Goal: Task Accomplishment & Management: Manage account settings

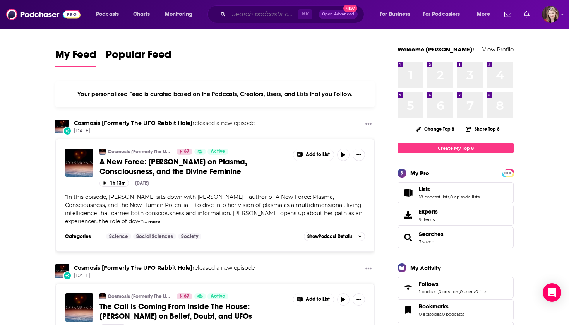
click at [242, 15] on input "Search podcasts, credits, & more..." at bounding box center [263, 14] width 69 height 12
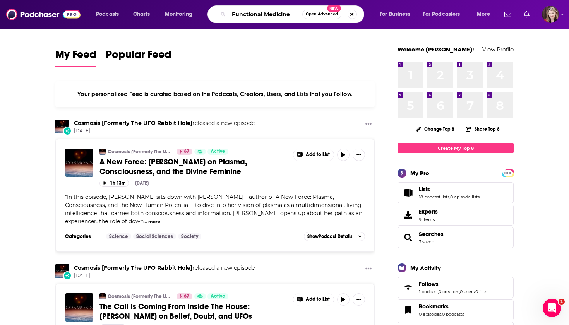
type input "Functional Medicine"
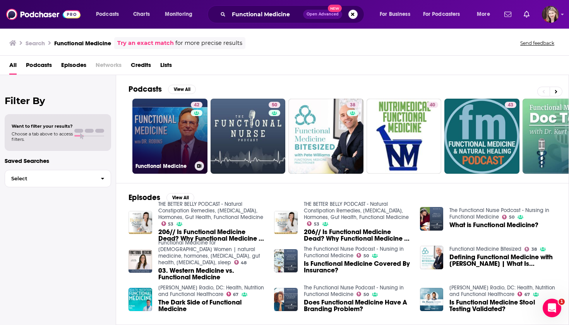
click at [170, 123] on link "42 Functional Medicine" at bounding box center [169, 136] width 75 height 75
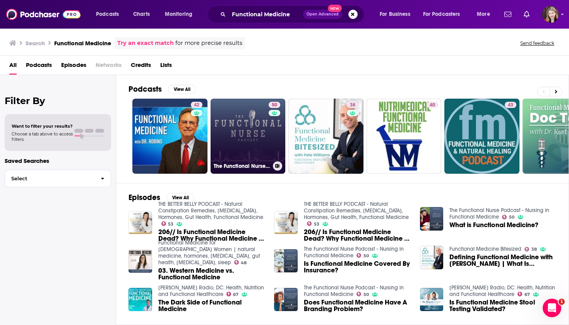
click at [250, 124] on link "50 The Functional Nurse Podcast - Nursing in Functional Medicine" at bounding box center [248, 136] width 75 height 75
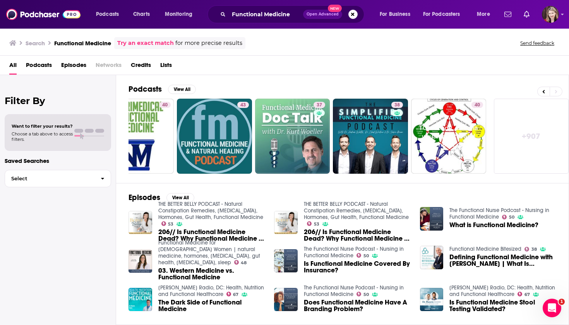
click at [34, 65] on span "Podcasts" at bounding box center [39, 67] width 26 height 16
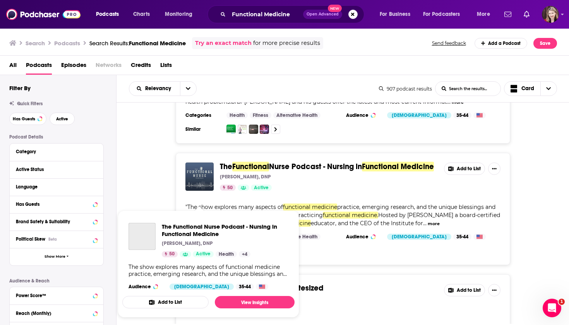
scroll to position [86, 0]
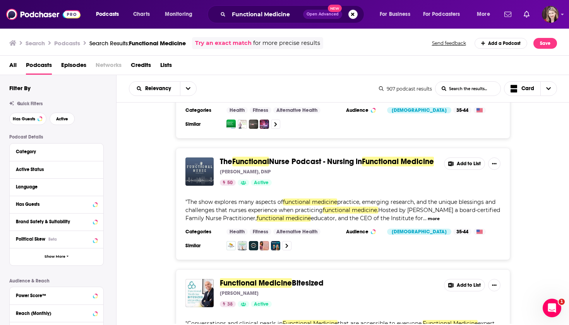
click at [471, 163] on button "Add to List" at bounding box center [464, 164] width 41 height 12
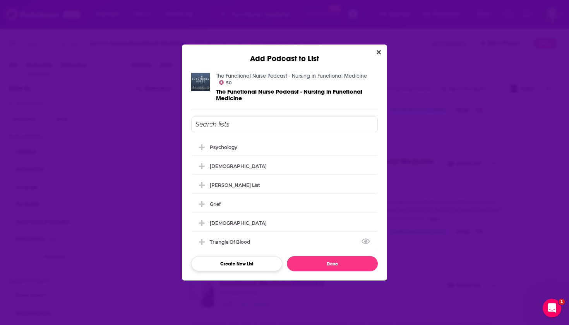
click at [233, 260] on button "Create New List" at bounding box center [236, 263] width 91 height 15
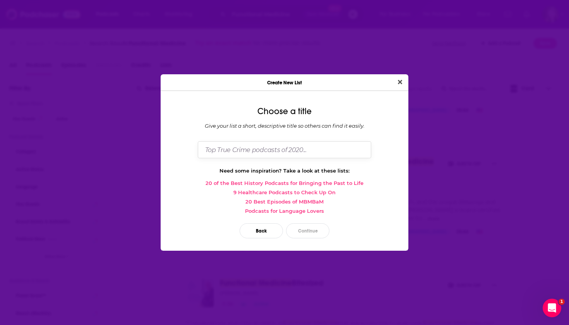
click at [236, 151] on input "Dialog" at bounding box center [284, 149] width 173 height 17
type input "Conquering Candida"
click at [307, 231] on button "Continue" at bounding box center [307, 230] width 43 height 15
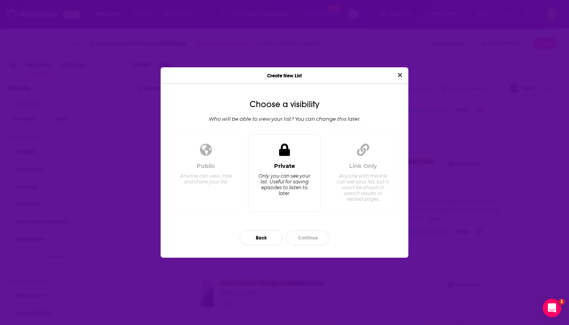
click at [285, 167] on div "Private" at bounding box center [284, 166] width 21 height 7
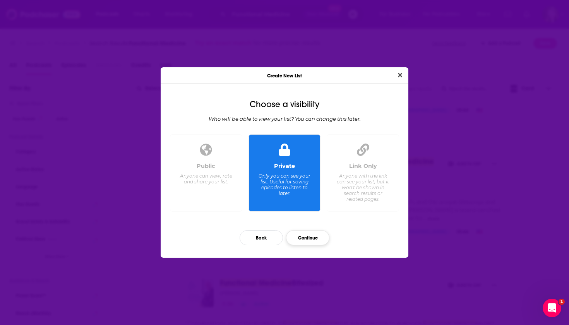
click at [308, 240] on button "Continue" at bounding box center [307, 237] width 43 height 15
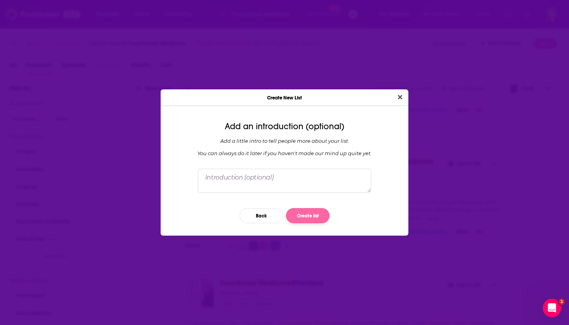
click at [310, 216] on button "Create list" at bounding box center [307, 215] width 43 height 15
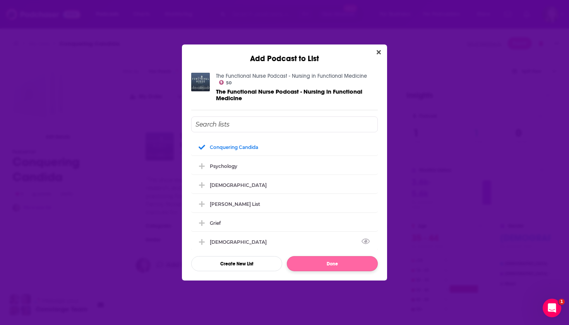
click at [322, 266] on button "Done" at bounding box center [332, 263] width 91 height 15
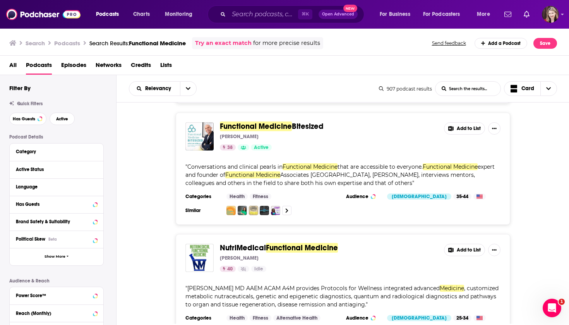
scroll to position [243, 0]
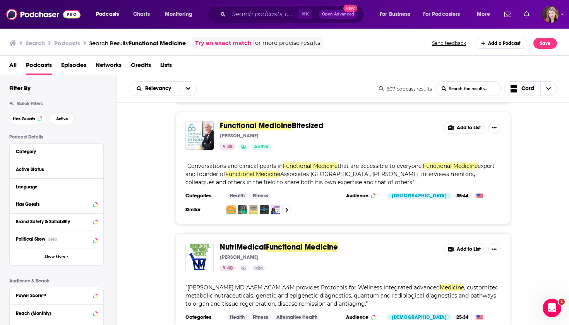
click at [470, 127] on button "Add to List" at bounding box center [464, 128] width 41 height 12
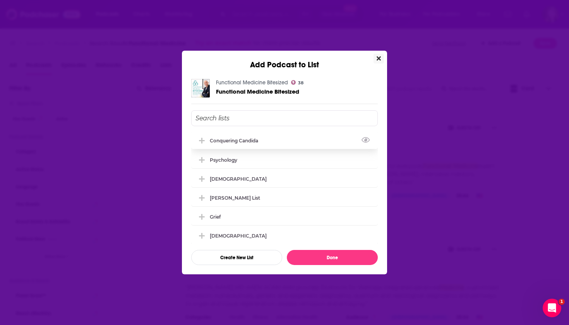
click at [247, 142] on div "Conquering Candida" at bounding box center [236, 141] width 53 height 6
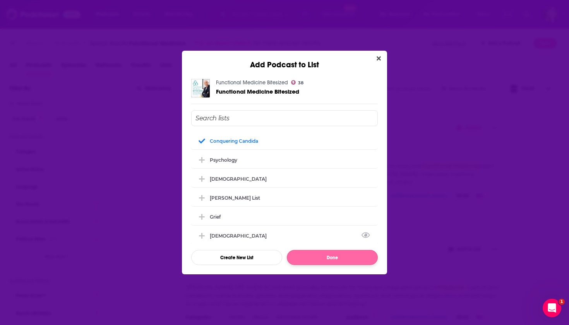
click at [333, 256] on button "Done" at bounding box center [332, 257] width 91 height 15
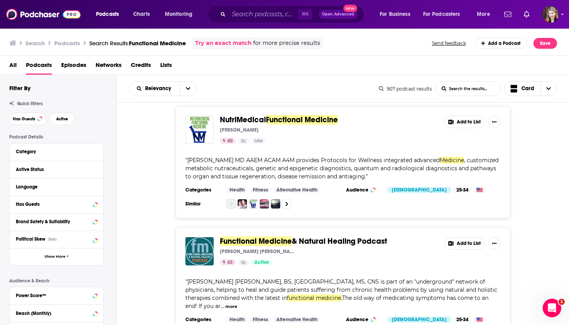
scroll to position [371, 0]
click at [469, 122] on button "Add to List" at bounding box center [464, 121] width 41 height 12
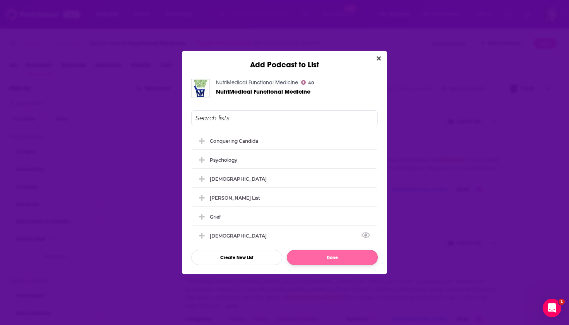
click at [342, 256] on button "Done" at bounding box center [332, 257] width 91 height 15
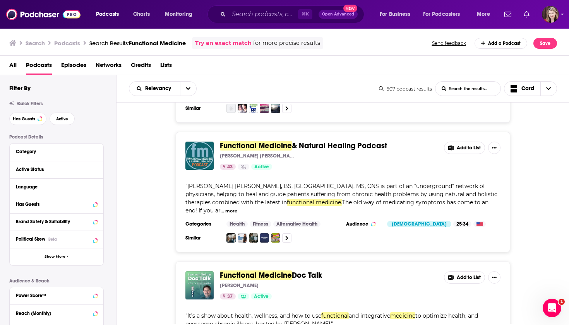
scroll to position [471, 0]
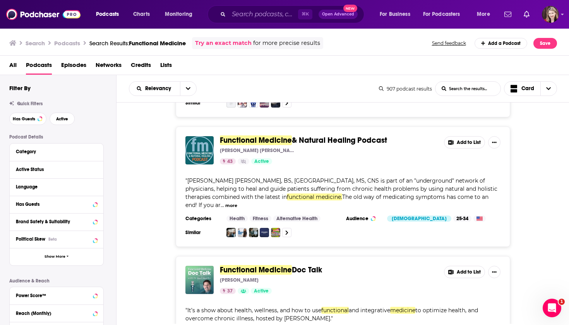
click at [472, 143] on button "Add to List" at bounding box center [464, 142] width 41 height 12
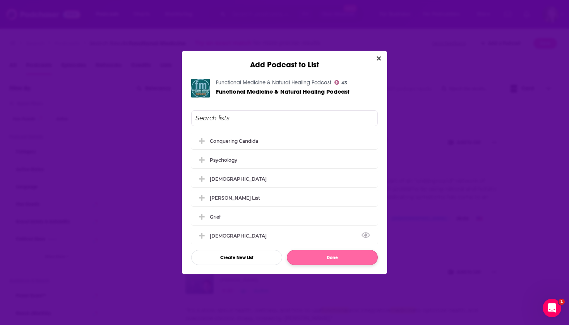
click at [334, 258] on button "Done" at bounding box center [332, 257] width 91 height 15
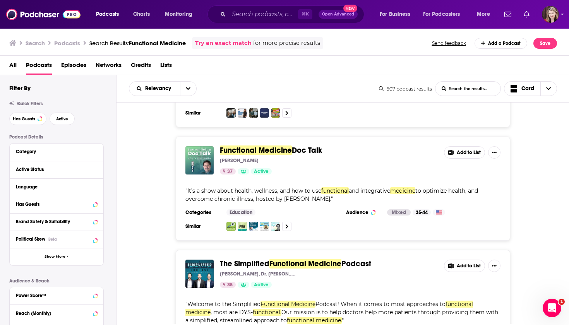
scroll to position [592, 0]
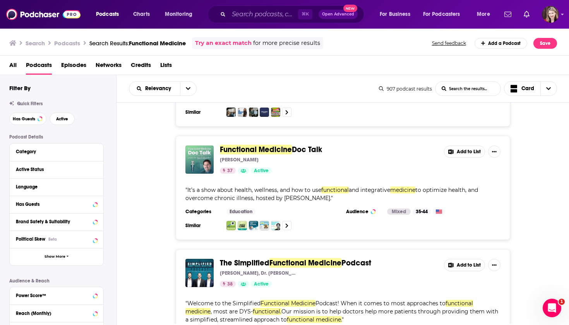
click at [459, 146] on button "Add to List" at bounding box center [464, 152] width 41 height 12
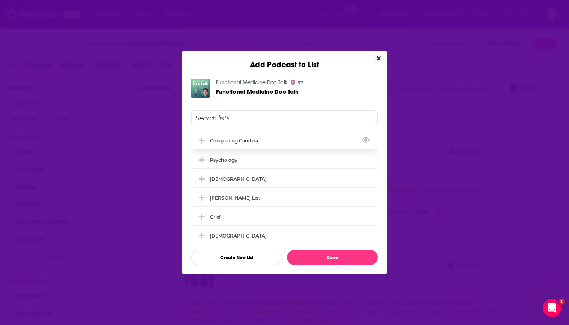
click at [268, 141] on div "Conquering Candida" at bounding box center [284, 140] width 187 height 17
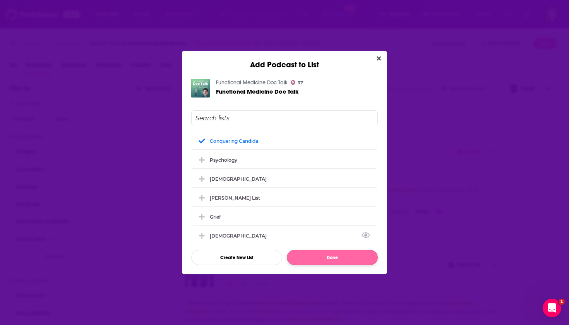
click at [333, 258] on button "Done" at bounding box center [332, 257] width 91 height 15
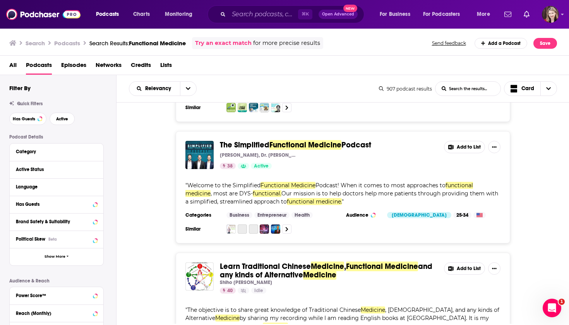
scroll to position [730, 0]
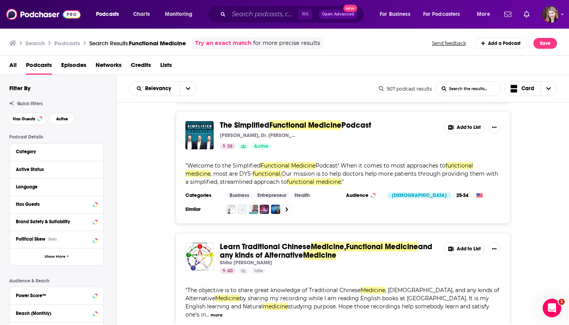
click at [466, 121] on button "Add to List" at bounding box center [464, 127] width 41 height 12
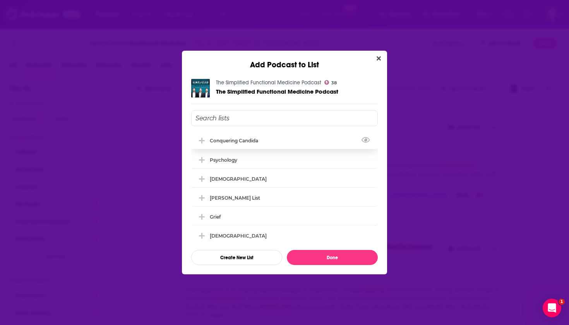
click at [238, 142] on div "Conquering Candida" at bounding box center [236, 141] width 53 height 6
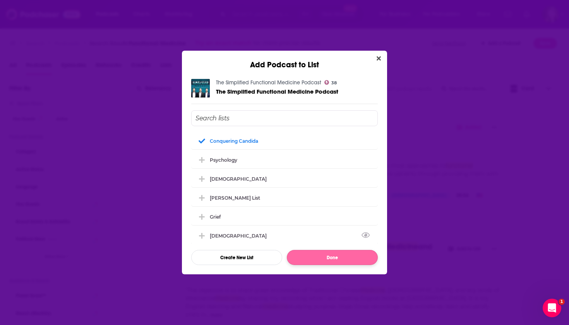
click at [333, 257] on button "Done" at bounding box center [332, 257] width 91 height 15
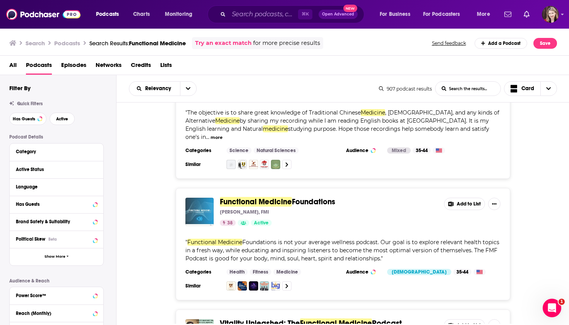
scroll to position [910, 0]
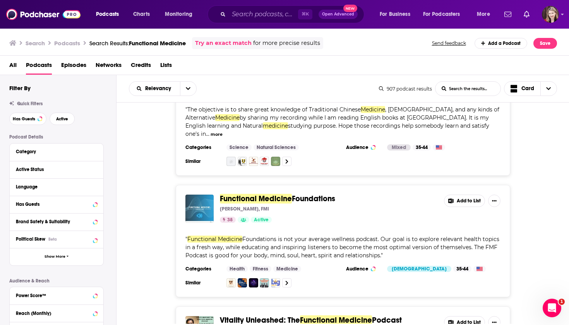
click at [465, 195] on button "Add to List" at bounding box center [464, 201] width 41 height 12
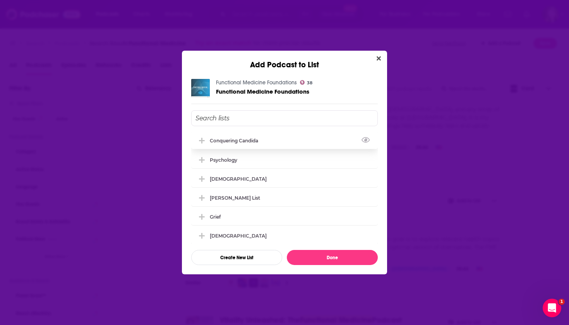
click at [271, 146] on div "Conquering Candida" at bounding box center [284, 140] width 187 height 17
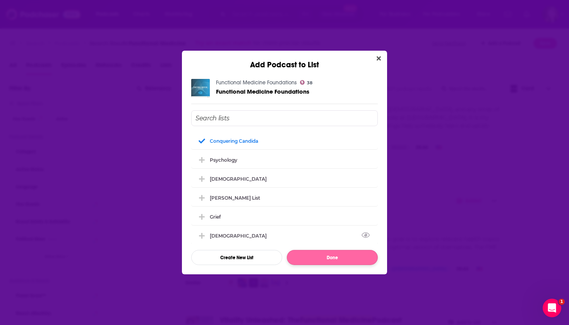
click at [335, 257] on button "Done" at bounding box center [332, 257] width 91 height 15
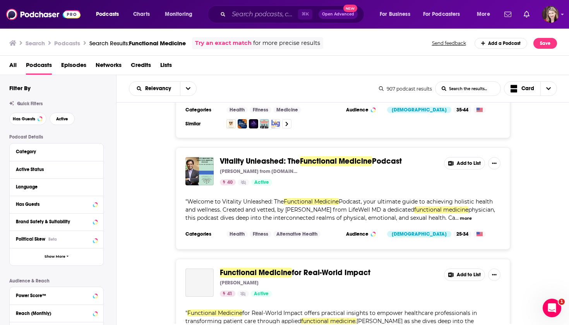
scroll to position [1070, 0]
click at [464, 157] on button "Add to List" at bounding box center [464, 163] width 41 height 12
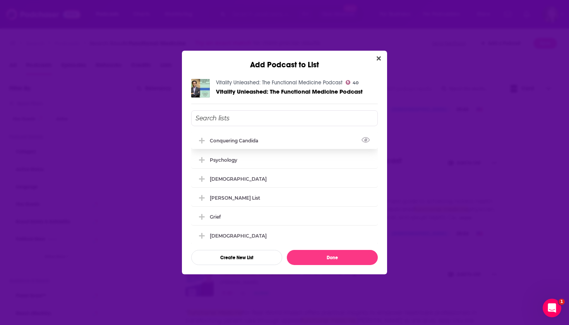
click at [233, 141] on div "Conquering Candida" at bounding box center [236, 141] width 53 height 6
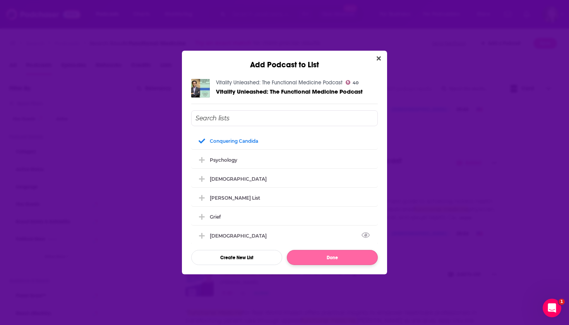
click at [333, 258] on button "Done" at bounding box center [332, 257] width 91 height 15
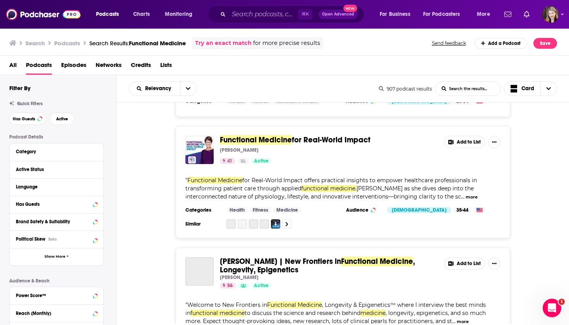
scroll to position [1208, 0]
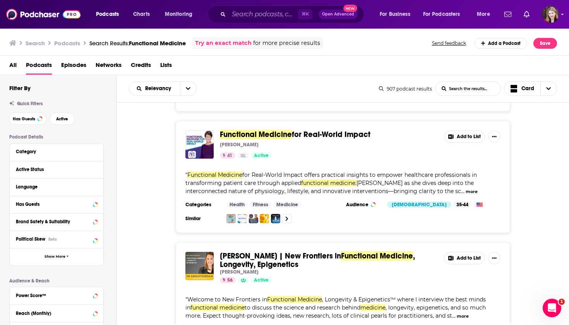
click at [462, 130] on button "Add to List" at bounding box center [464, 136] width 41 height 12
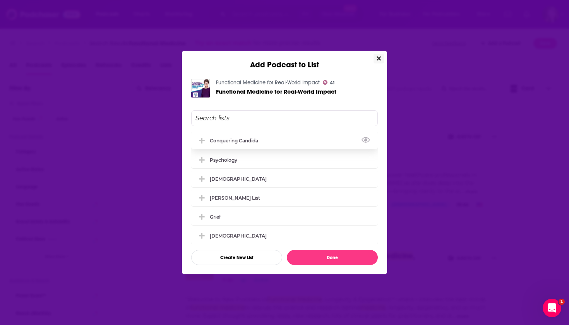
click at [237, 141] on div "Conquering Candida" at bounding box center [236, 141] width 53 height 6
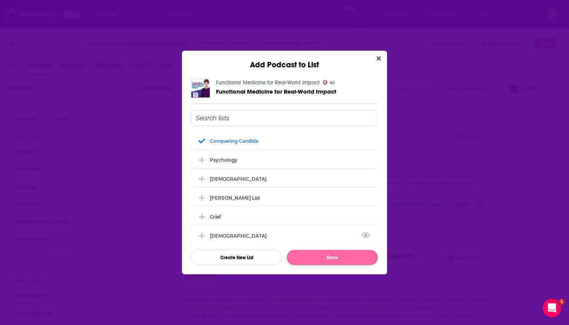
click at [331, 256] on button "Done" at bounding box center [332, 257] width 91 height 15
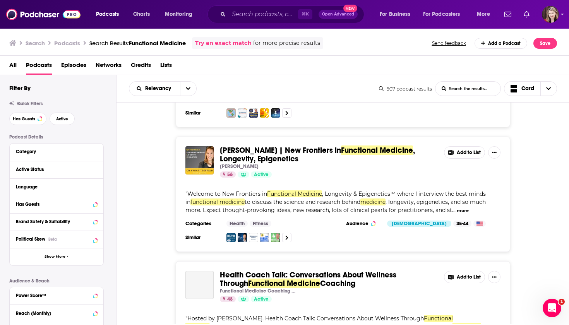
scroll to position [1314, 0]
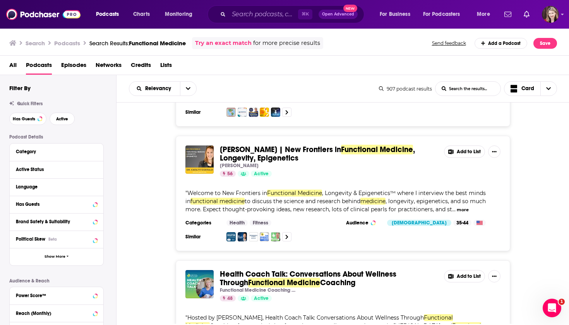
click at [465, 146] on button "Add to List" at bounding box center [464, 152] width 41 height 12
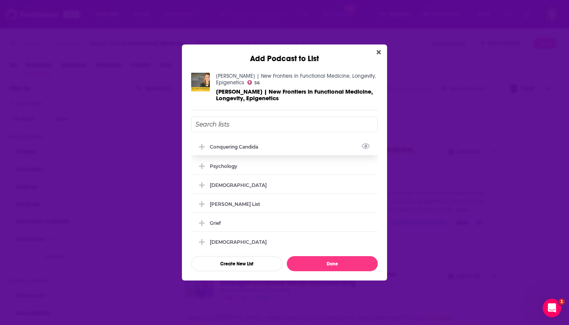
click at [252, 146] on div "Conquering Candida" at bounding box center [236, 147] width 53 height 6
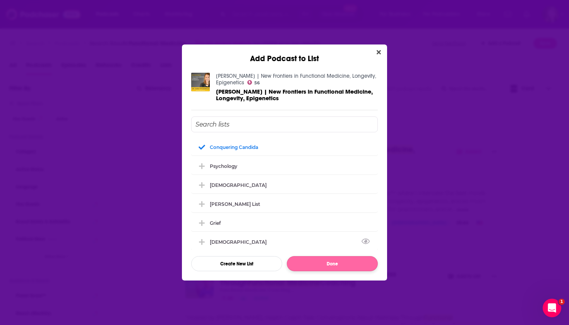
click at [331, 262] on button "Done" at bounding box center [332, 263] width 91 height 15
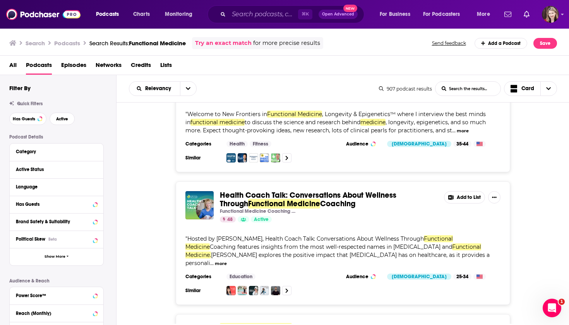
scroll to position [1396, 0]
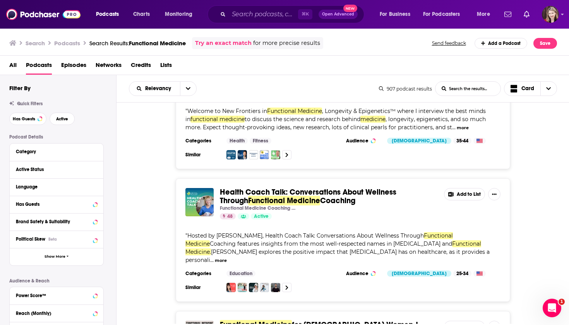
click at [462, 188] on button "Add to List" at bounding box center [464, 194] width 41 height 12
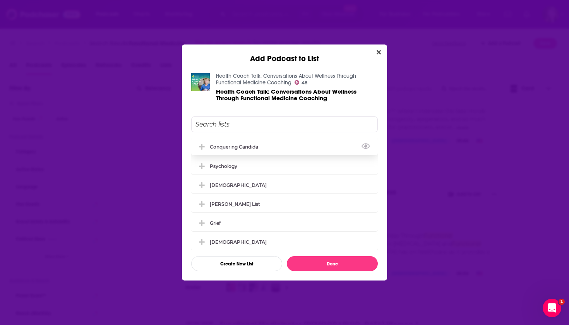
click at [235, 146] on div "Conquering Candida" at bounding box center [236, 147] width 53 height 6
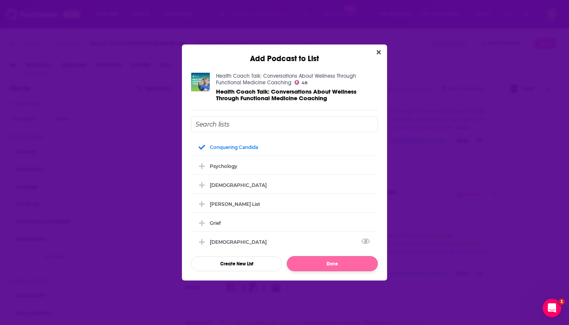
click at [334, 264] on button "Done" at bounding box center [332, 263] width 91 height 15
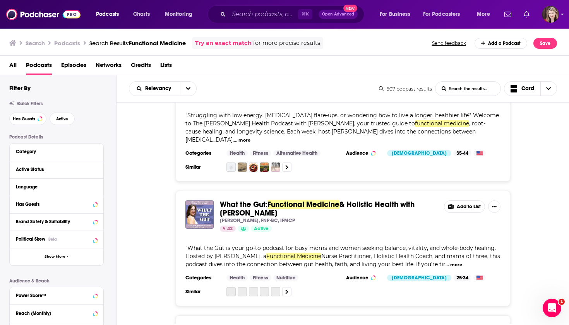
scroll to position [2049, 0]
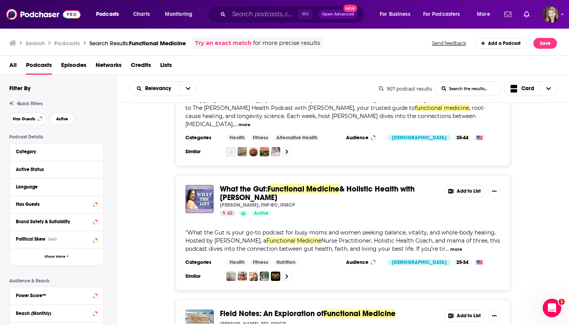
click at [469, 185] on button "Add to List" at bounding box center [464, 191] width 41 height 12
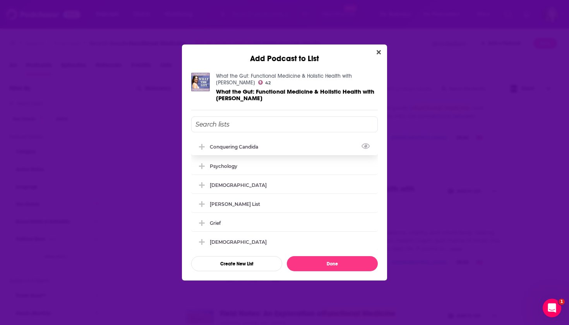
click at [245, 146] on div "Conquering Candida" at bounding box center [236, 147] width 53 height 6
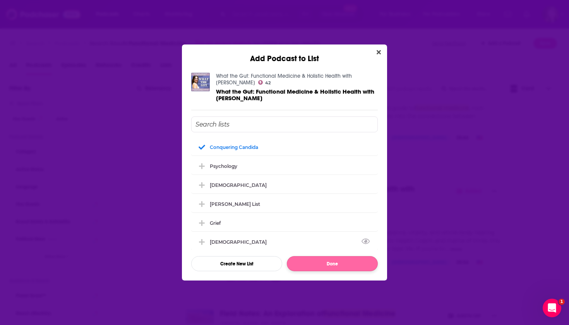
click at [330, 265] on button "Done" at bounding box center [332, 263] width 91 height 15
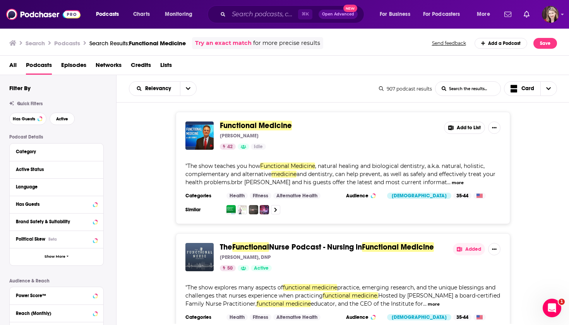
scroll to position [0, 0]
click at [188, 89] on icon "open menu" at bounding box center [188, 88] width 5 height 5
click at [155, 154] on span "Power Score" at bounding box center [168, 155] width 46 height 4
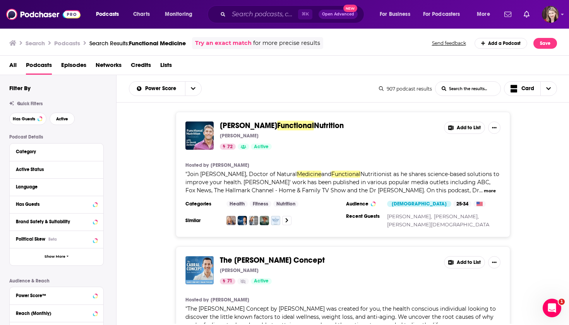
click at [463, 128] on button "Add to List" at bounding box center [464, 128] width 41 height 12
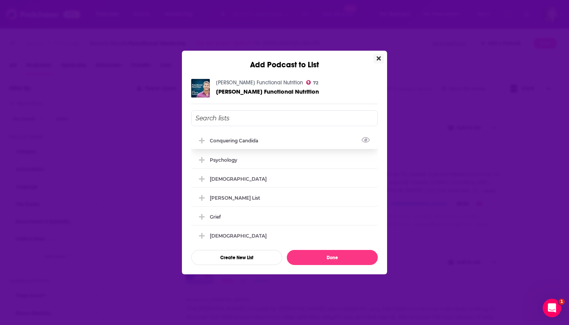
click at [280, 143] on div "Conquering Candida" at bounding box center [284, 140] width 187 height 17
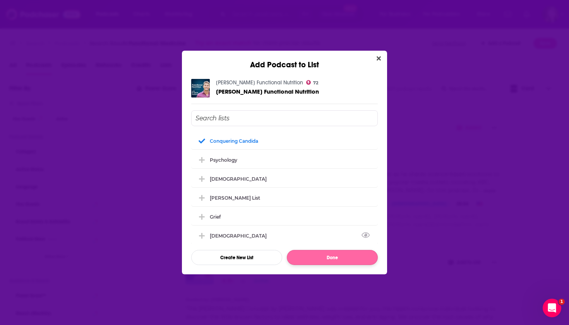
click at [336, 257] on button "Done" at bounding box center [332, 257] width 91 height 15
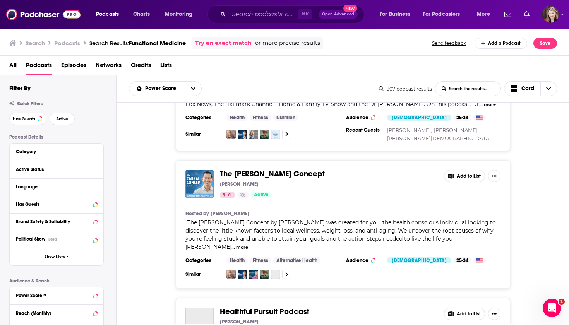
scroll to position [87, 0]
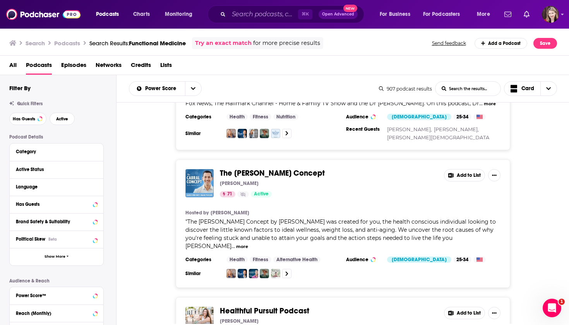
click at [463, 176] on button "Add to List" at bounding box center [464, 175] width 41 height 12
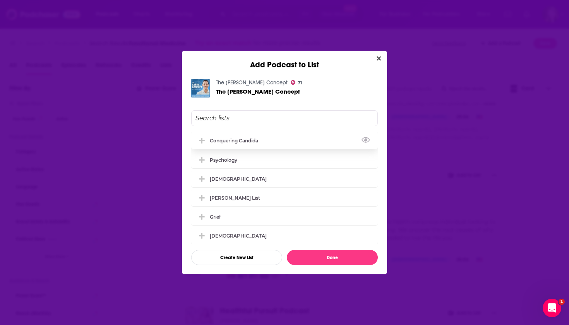
click at [271, 139] on div "Conquering Candida" at bounding box center [284, 140] width 187 height 17
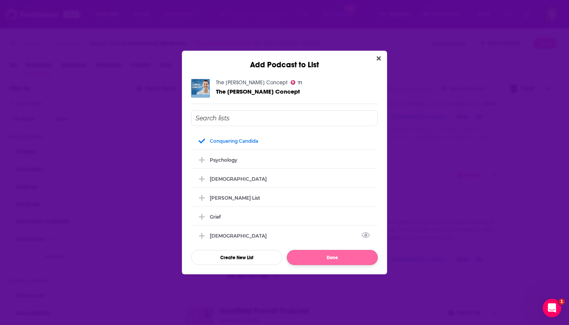
click at [329, 257] on button "Done" at bounding box center [332, 257] width 91 height 15
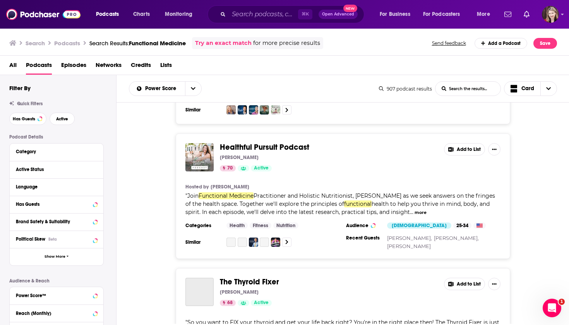
scroll to position [255, 0]
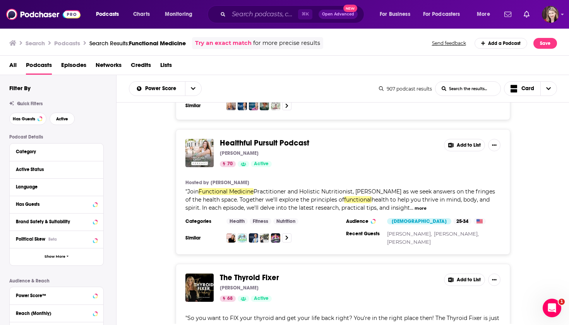
click at [466, 139] on button "Add to List" at bounding box center [464, 145] width 41 height 12
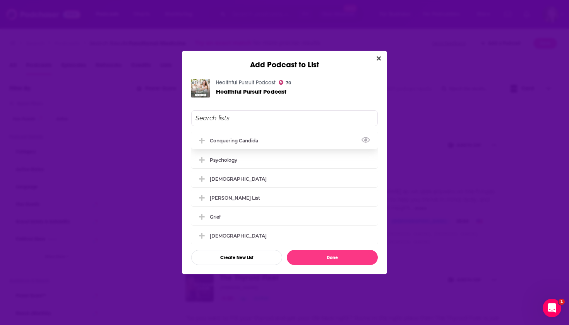
click at [252, 141] on div "Conquering Candida" at bounding box center [236, 141] width 53 height 6
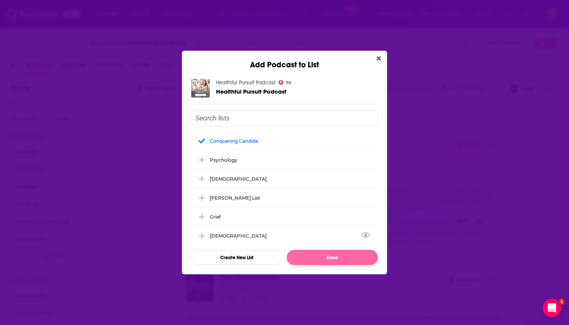
click at [332, 258] on button "Done" at bounding box center [332, 257] width 91 height 15
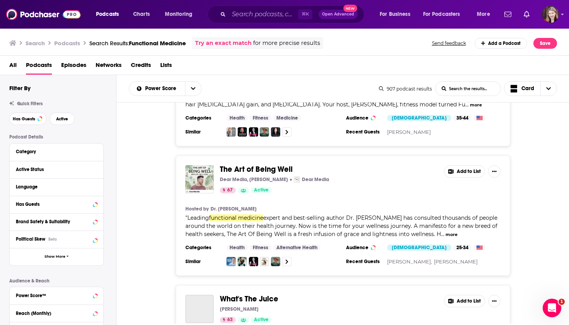
scroll to position [487, 0]
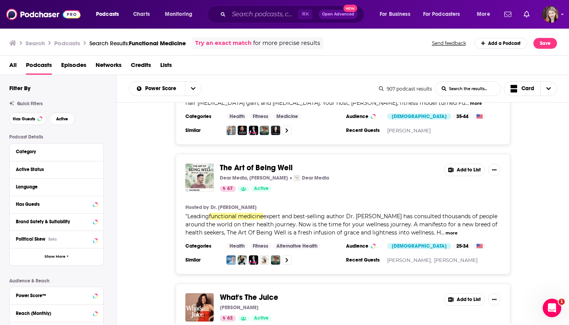
click at [468, 164] on button "Add to List" at bounding box center [464, 170] width 41 height 12
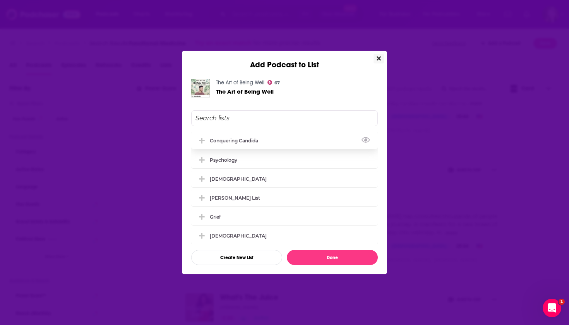
click at [260, 142] on div "Conquering Candida" at bounding box center [236, 141] width 53 height 6
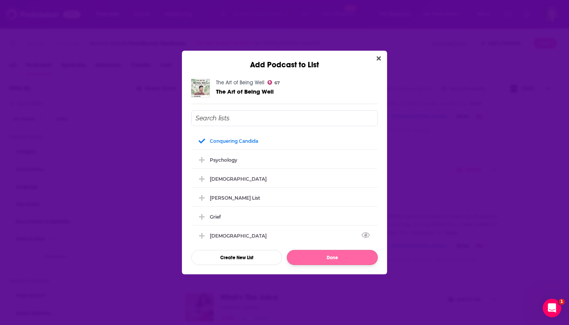
click at [333, 259] on button "Done" at bounding box center [332, 257] width 91 height 15
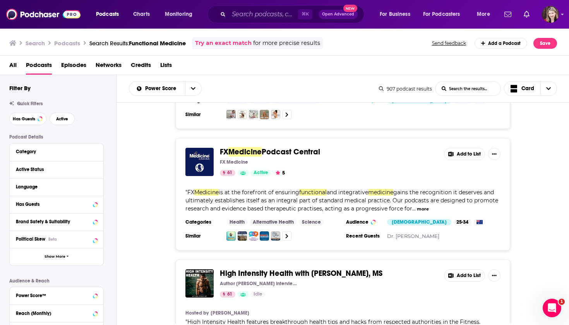
scroll to position [754, 0]
click at [462, 147] on button "Add to List" at bounding box center [464, 153] width 41 height 12
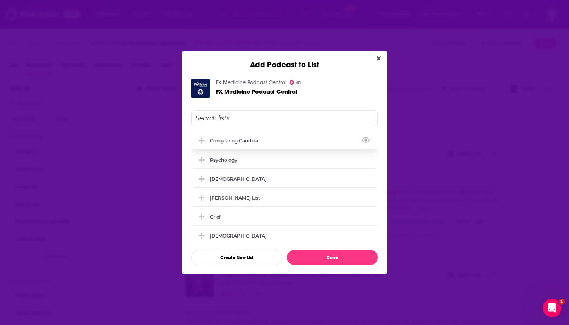
click at [280, 143] on div "Conquering Candida" at bounding box center [284, 140] width 187 height 17
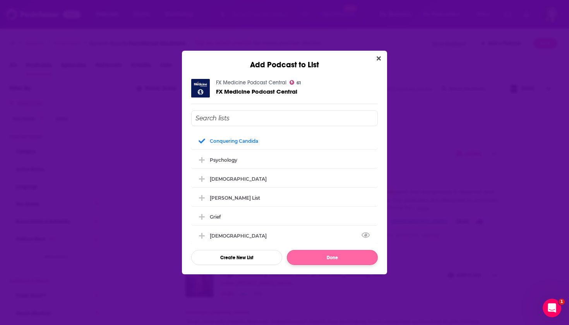
click at [331, 258] on button "Done" at bounding box center [332, 257] width 91 height 15
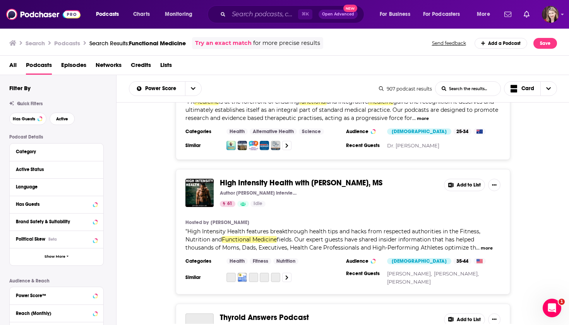
scroll to position [862, 0]
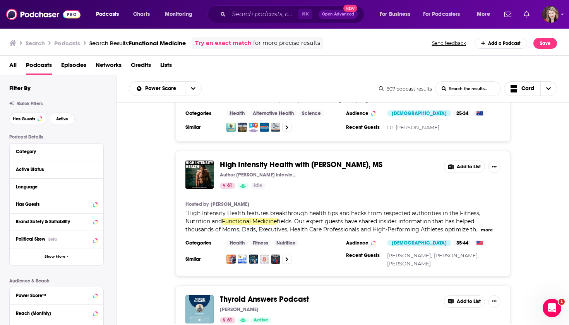
click at [463, 161] on button "Add to List" at bounding box center [464, 167] width 41 height 12
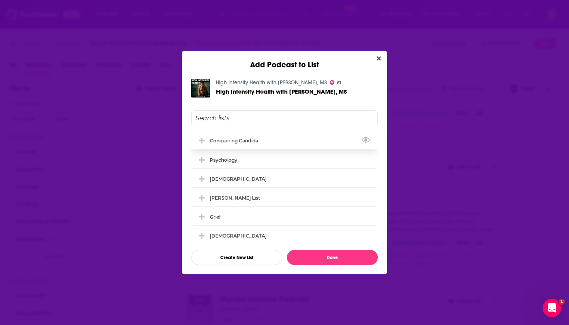
click at [292, 139] on div "Conquering Candida" at bounding box center [284, 140] width 187 height 17
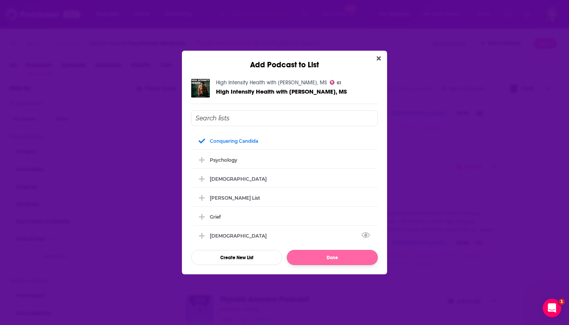
click at [337, 257] on button "Done" at bounding box center [332, 257] width 91 height 15
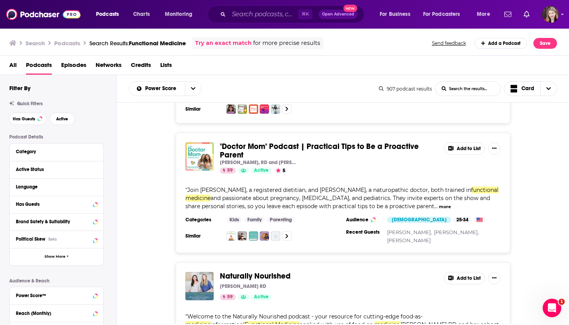
scroll to position [1260, 0]
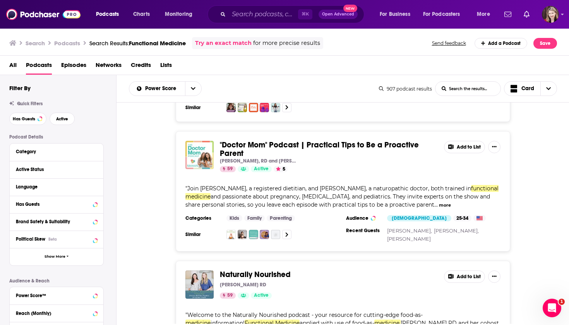
click at [464, 141] on button "Add to List" at bounding box center [464, 147] width 41 height 12
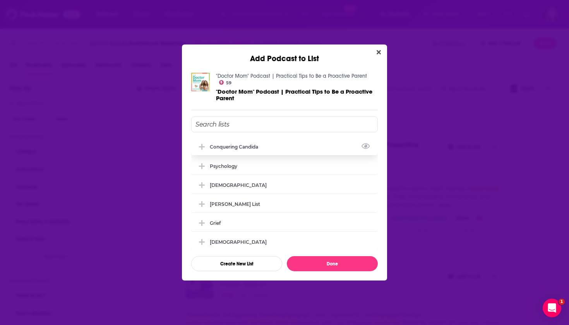
click at [260, 151] on div "Conquering Candida" at bounding box center [284, 146] width 187 height 17
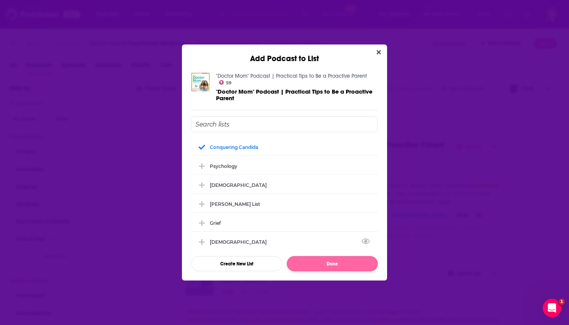
click at [336, 267] on button "Done" at bounding box center [332, 263] width 91 height 15
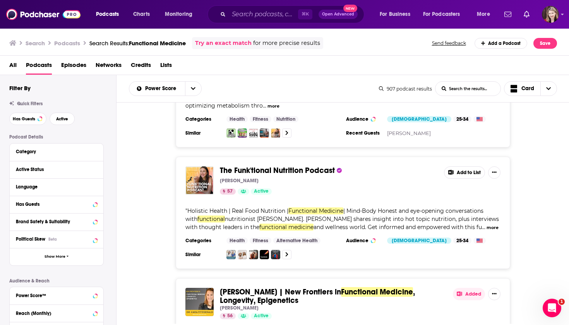
scroll to position [1495, 0]
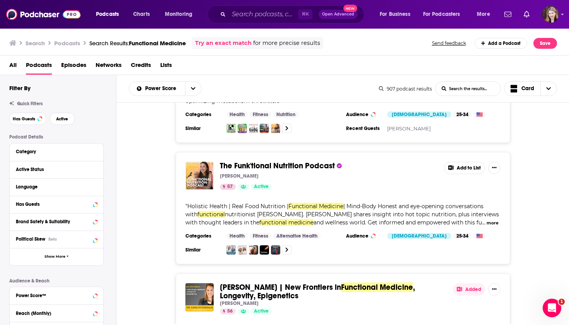
click at [463, 162] on button "Add to List" at bounding box center [464, 168] width 41 height 12
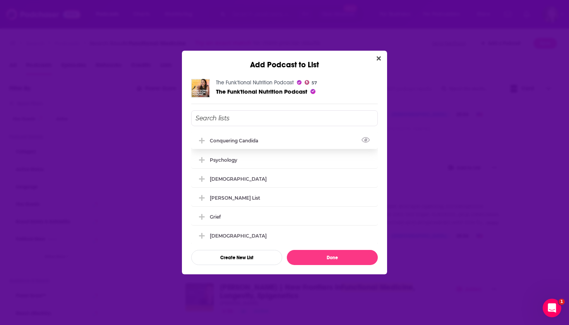
click at [237, 144] on div "Conquering Candida" at bounding box center [236, 141] width 53 height 6
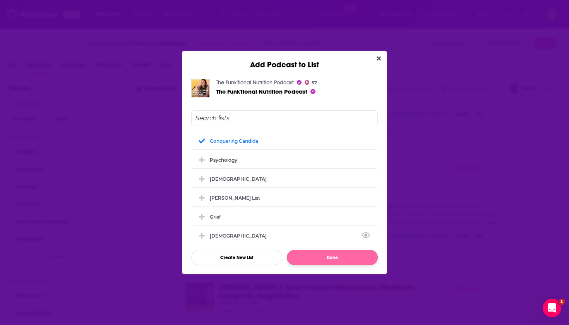
click at [327, 260] on button "Done" at bounding box center [332, 257] width 91 height 15
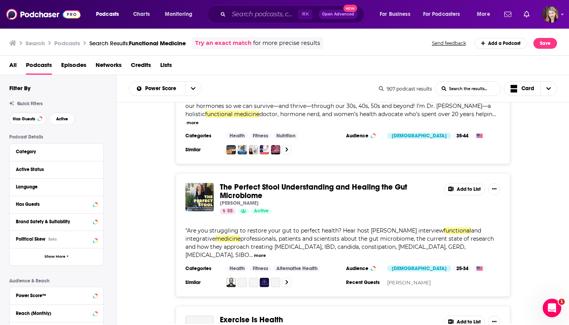
scroll to position [1975, 0]
click at [466, 183] on button "Add to List" at bounding box center [464, 189] width 41 height 12
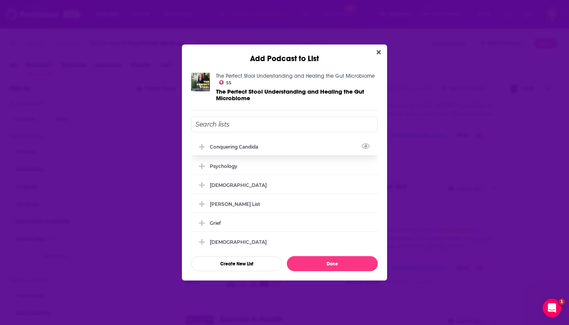
click at [252, 149] on div "Conquering Candida" at bounding box center [236, 147] width 53 height 6
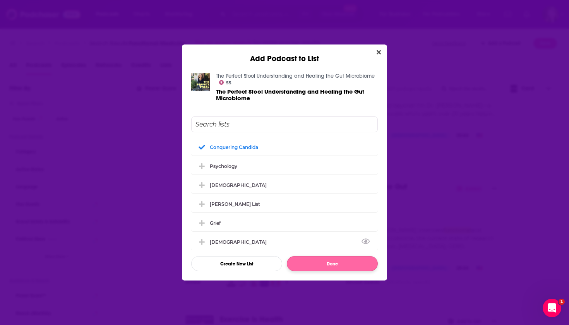
click at [336, 266] on button "Done" at bounding box center [332, 263] width 91 height 15
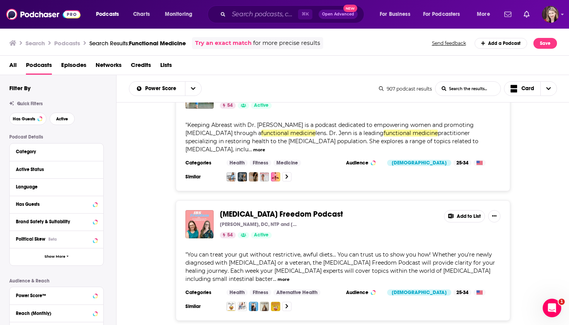
scroll to position [2347, 0]
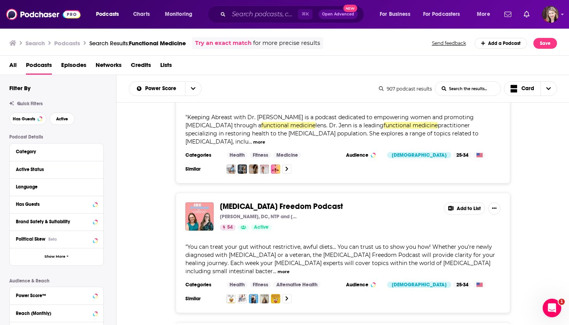
click at [464, 202] on button "Add to List" at bounding box center [464, 208] width 41 height 12
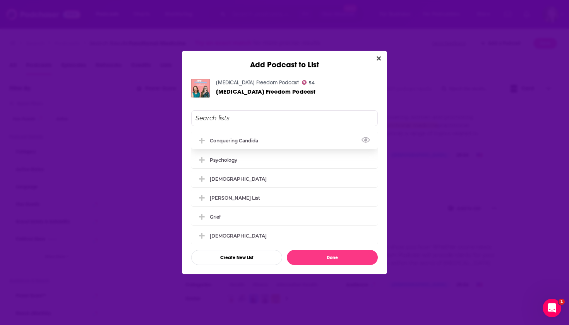
click at [247, 139] on div "Conquering Candida" at bounding box center [236, 141] width 53 height 6
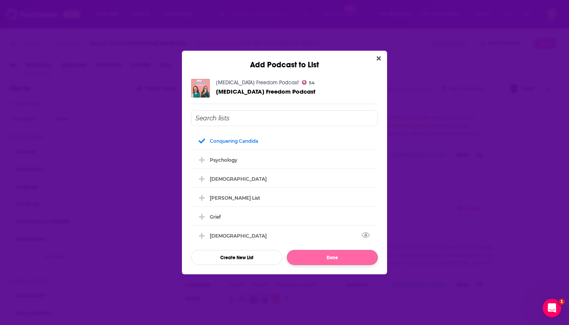
click at [333, 256] on button "Done" at bounding box center [332, 257] width 91 height 15
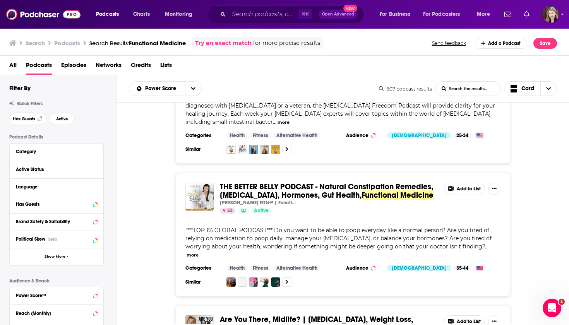
scroll to position [2497, 0]
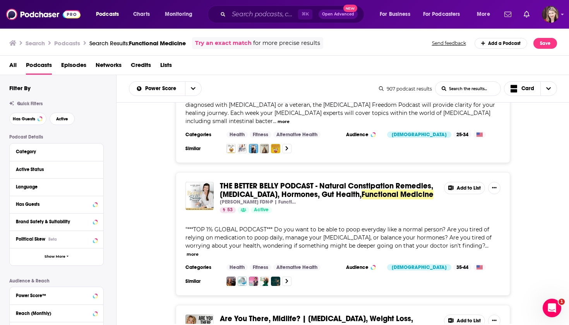
click at [463, 182] on button "Add to List" at bounding box center [464, 188] width 41 height 12
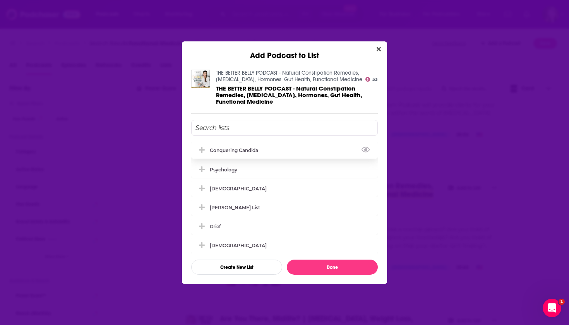
click at [275, 147] on div "Conquering Candida" at bounding box center [284, 150] width 187 height 17
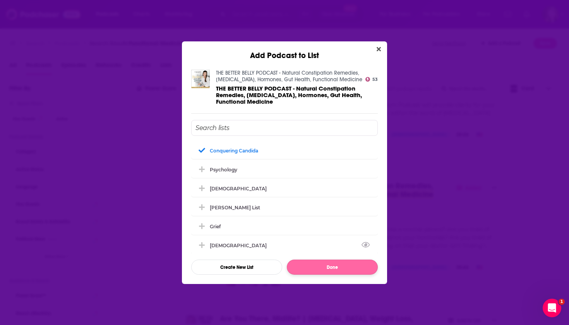
click at [335, 267] on button "Done" at bounding box center [332, 267] width 91 height 15
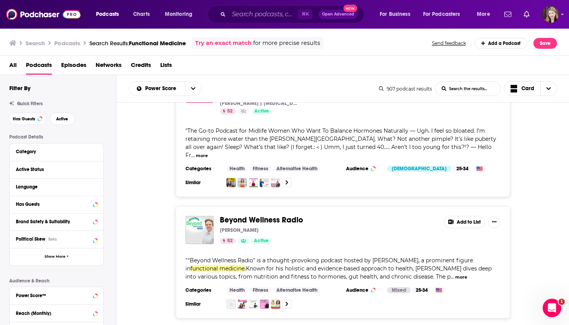
scroll to position [2739, 0]
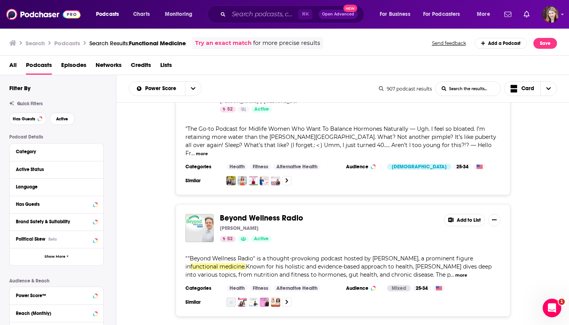
click at [464, 214] on button "Add to List" at bounding box center [464, 220] width 41 height 12
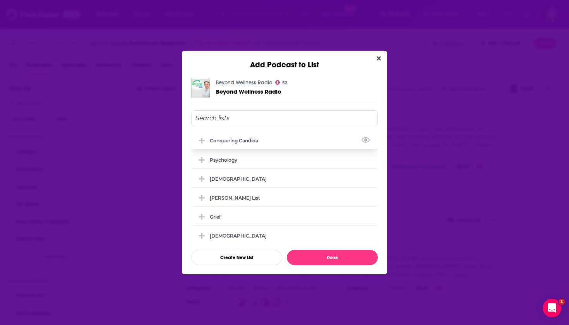
click at [253, 142] on div "Conquering Candida" at bounding box center [236, 141] width 53 height 6
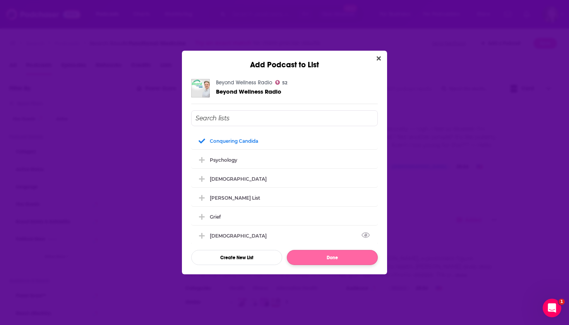
click at [331, 257] on button "Done" at bounding box center [332, 257] width 91 height 15
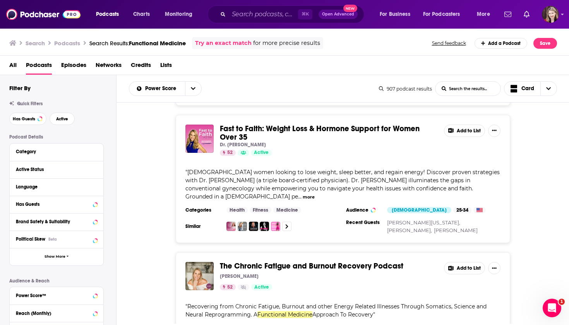
scroll to position [0, 0]
click at [467, 262] on button "Add to List" at bounding box center [464, 268] width 41 height 12
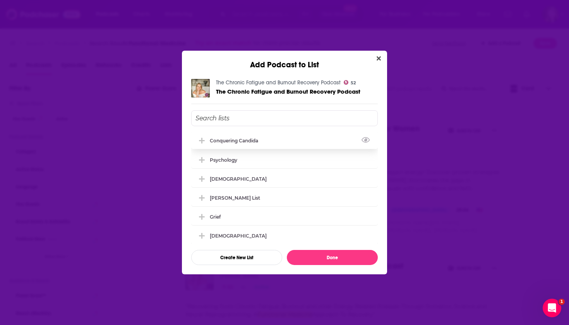
click at [268, 144] on div "Conquering Candida" at bounding box center [284, 140] width 187 height 17
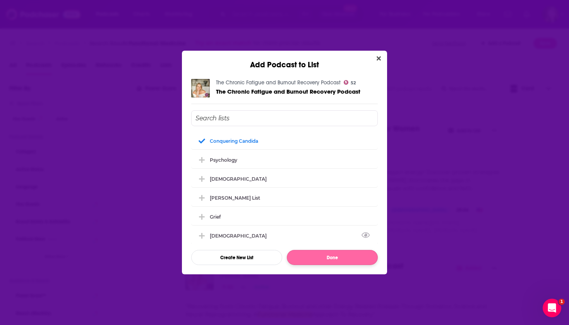
click at [330, 258] on button "Done" at bounding box center [332, 257] width 91 height 15
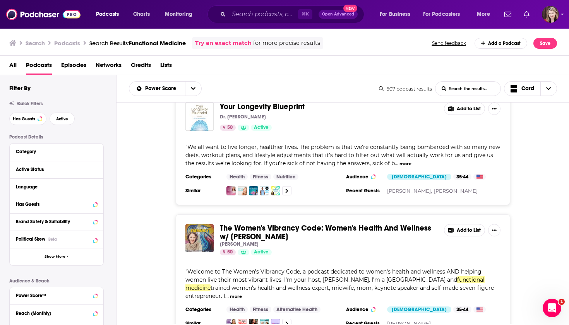
scroll to position [4093, 0]
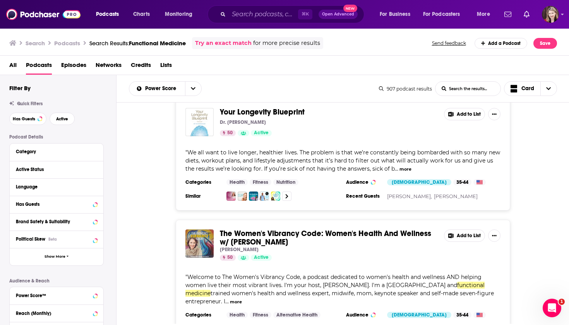
click at [464, 230] on button "Add to List" at bounding box center [464, 236] width 41 height 12
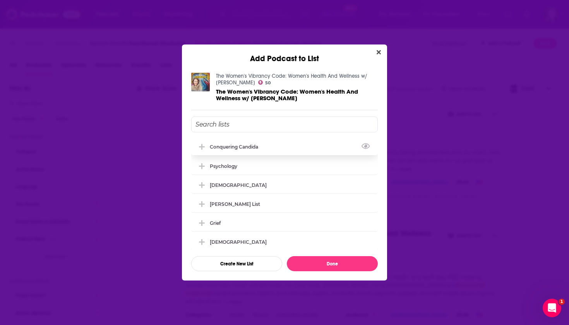
click at [269, 147] on div "Conquering Candida" at bounding box center [284, 146] width 187 height 17
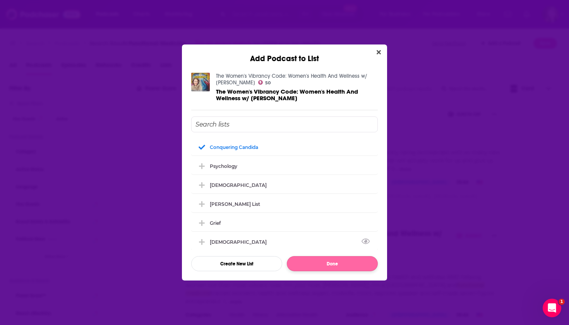
click at [331, 263] on button "Done" at bounding box center [332, 263] width 91 height 15
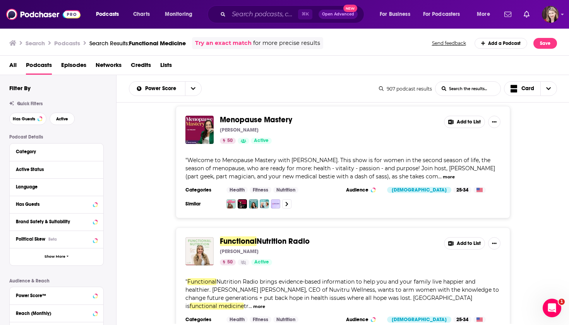
scroll to position [4340, 0]
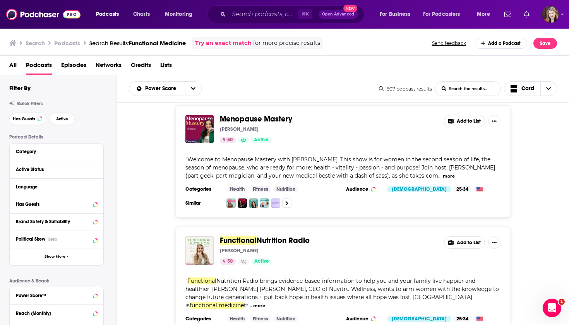
click at [458, 237] on button "Add to List" at bounding box center [464, 243] width 41 height 12
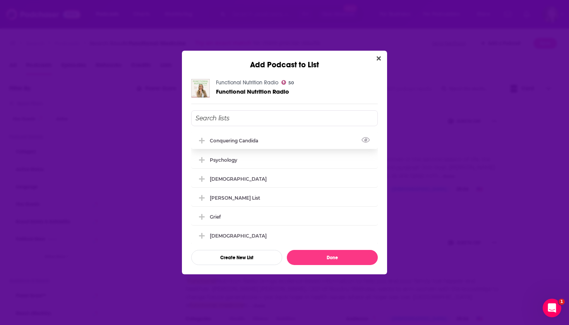
click at [272, 141] on div "Conquering Candida" at bounding box center [284, 140] width 187 height 17
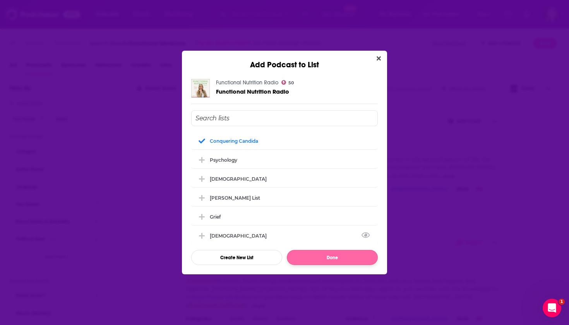
click at [334, 257] on button "Done" at bounding box center [332, 257] width 91 height 15
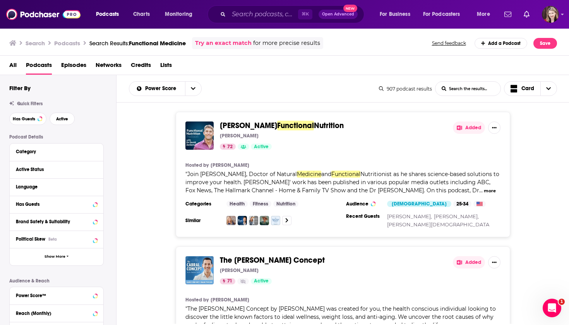
scroll to position [0, 0]
click at [561, 15] on icon "Show profile menu" at bounding box center [562, 14] width 3 height 5
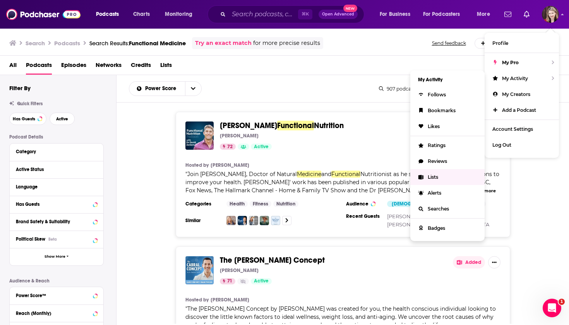
click at [434, 177] on span "Lists" at bounding box center [433, 177] width 10 height 6
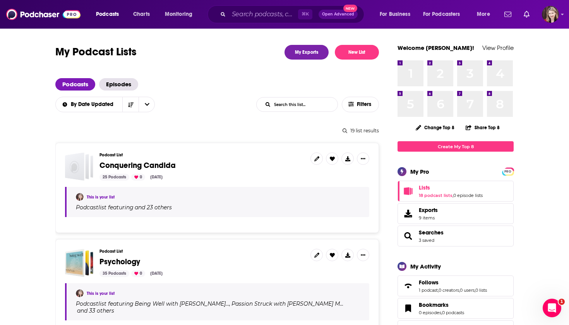
scroll to position [1, 0]
click at [98, 196] on link "This is your list" at bounding box center [101, 197] width 28 height 5
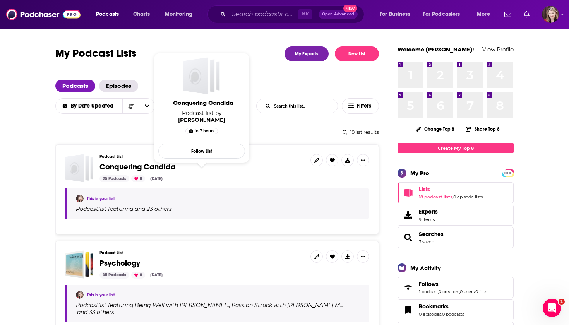
click at [108, 166] on span "Conquering Candida" at bounding box center [137, 167] width 76 height 10
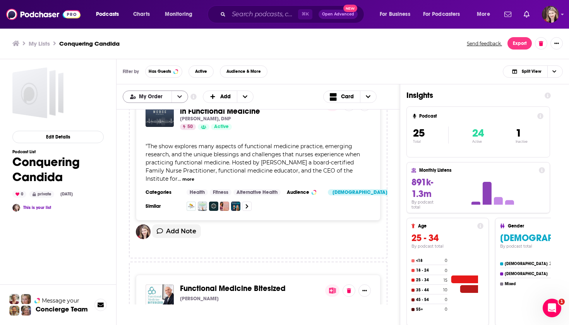
click at [180, 96] on icon "open menu" at bounding box center [179, 96] width 5 height 5
click at [161, 136] on span "Power Score" at bounding box center [160, 135] width 43 height 4
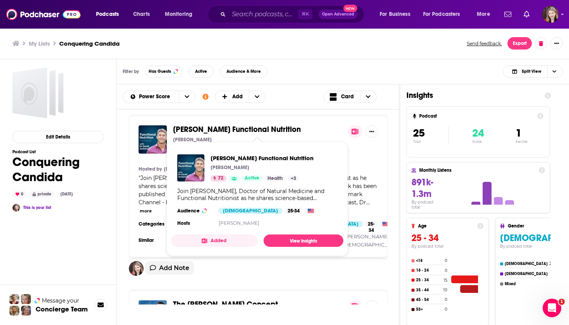
click at [197, 128] on span "[PERSON_NAME] Functional Nutrition" at bounding box center [237, 130] width 128 height 10
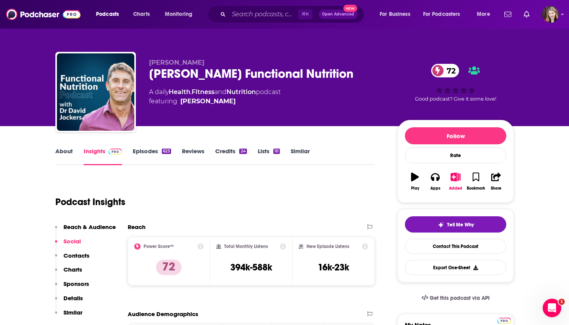
click at [62, 150] on link "About" at bounding box center [63, 156] width 17 height 18
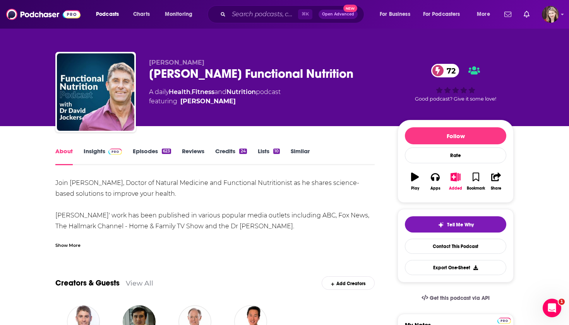
click at [93, 150] on link "Insights" at bounding box center [103, 156] width 38 height 18
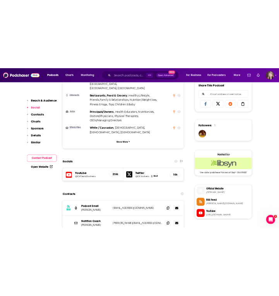
scroll to position [491, 0]
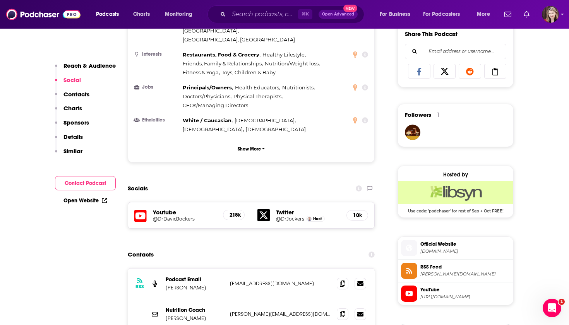
click at [173, 216] on h5 "@DrDavidJockers" at bounding box center [185, 219] width 64 height 6
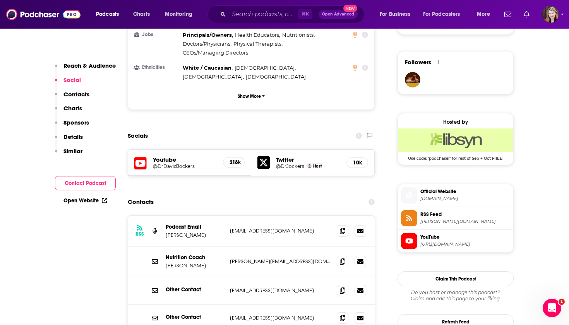
scroll to position [561, 0]
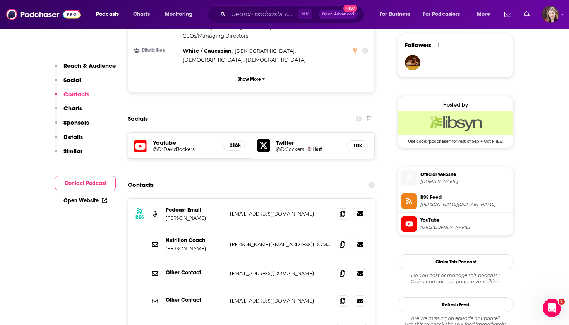
click at [359, 211] on icon at bounding box center [360, 214] width 6 height 6
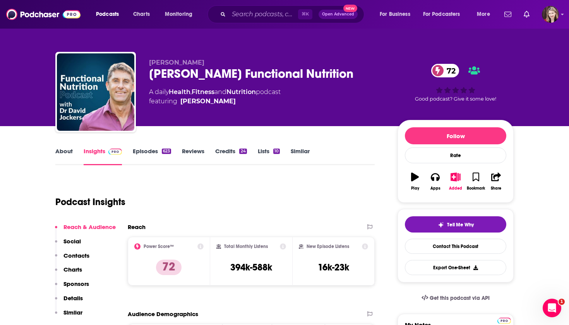
scroll to position [0, 0]
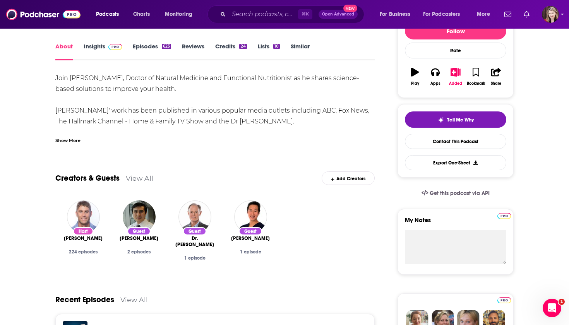
scroll to position [94, 0]
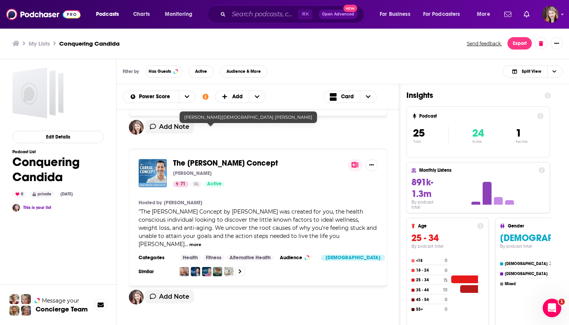
scroll to position [155, 0]
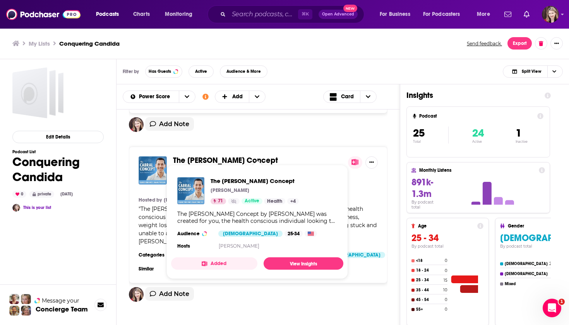
click at [185, 156] on span "The [PERSON_NAME] Concept" at bounding box center [225, 161] width 105 height 10
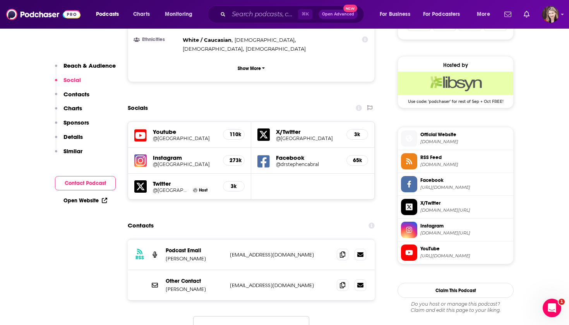
scroll to position [575, 0]
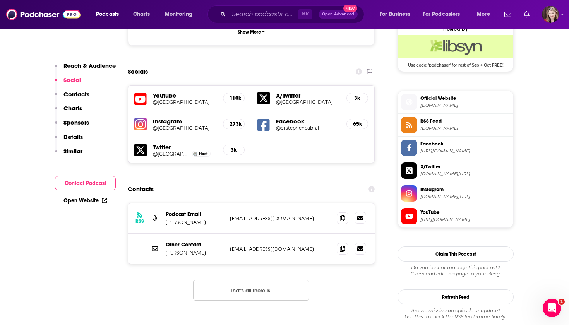
click at [360, 216] on icon at bounding box center [360, 218] width 6 height 5
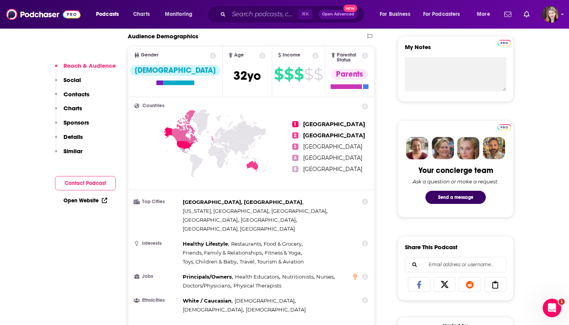
scroll to position [279, 0]
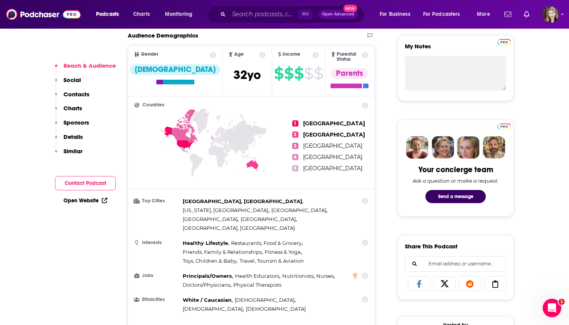
click at [81, 201] on link "Open Website" at bounding box center [85, 200] width 44 height 7
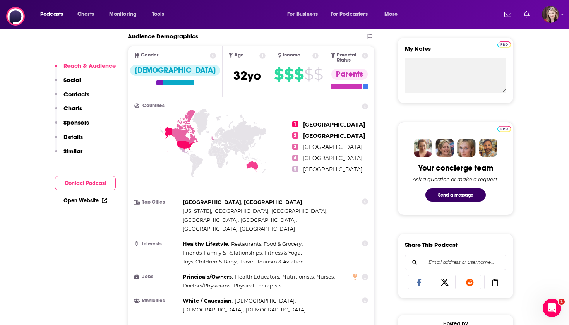
scroll to position [0, 0]
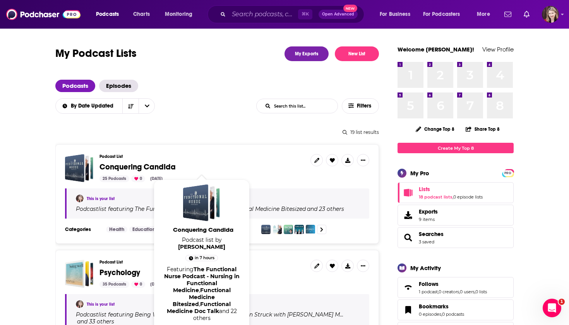
click at [111, 165] on span "Conquering Candida" at bounding box center [137, 167] width 76 height 10
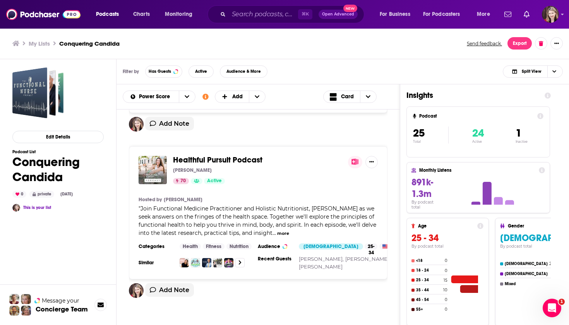
scroll to position [316, 0]
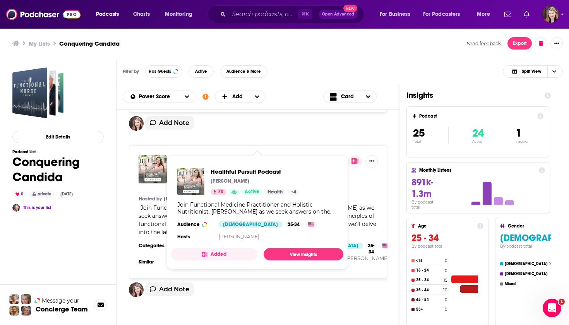
click at [183, 154] on span "Healthful Pursuit Podcast" at bounding box center [217, 159] width 89 height 10
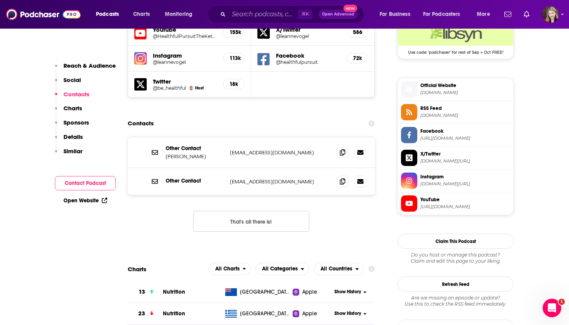
scroll to position [663, 0]
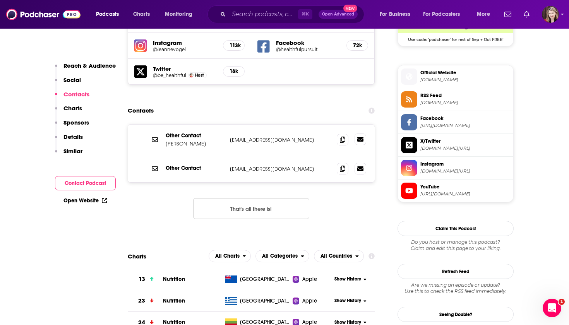
click at [360, 136] on icon at bounding box center [360, 139] width 6 height 6
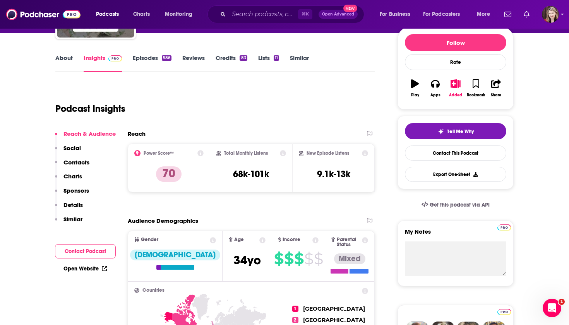
scroll to position [95, 0]
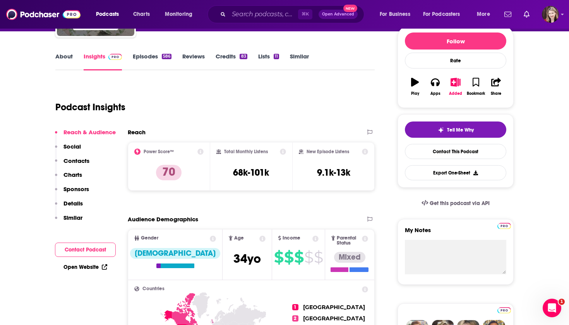
click at [83, 267] on link "Open Website" at bounding box center [85, 267] width 44 height 7
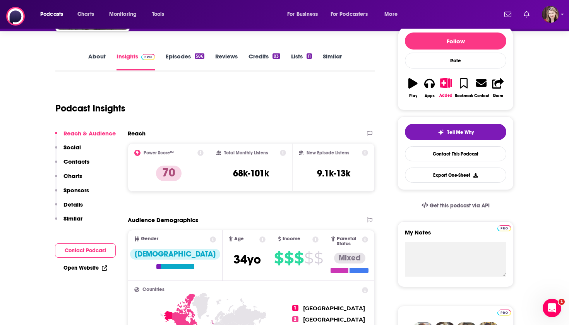
scroll to position [0, 0]
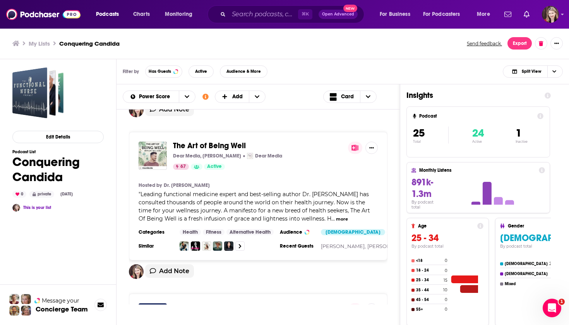
scroll to position [509, 0]
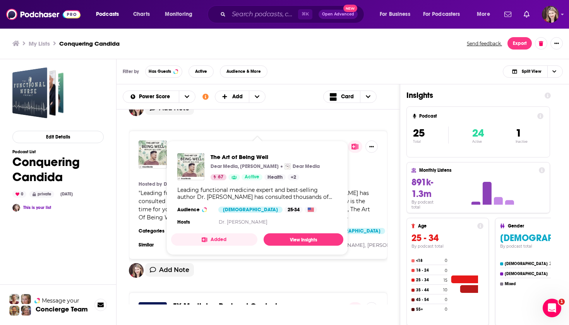
click at [188, 140] on span "The Art of Being Well" at bounding box center [209, 145] width 73 height 10
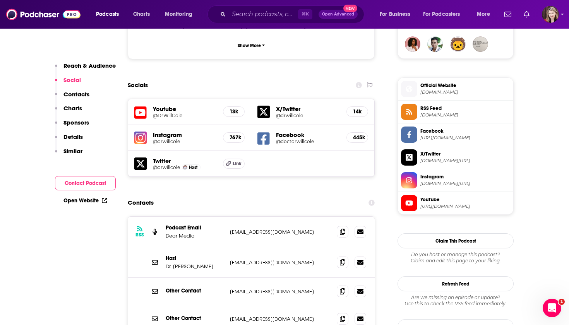
scroll to position [581, 0]
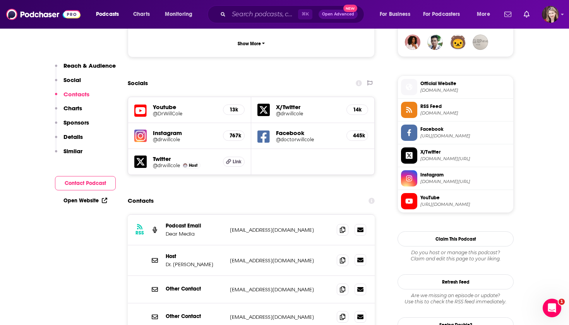
click at [361, 258] on icon at bounding box center [360, 260] width 6 height 5
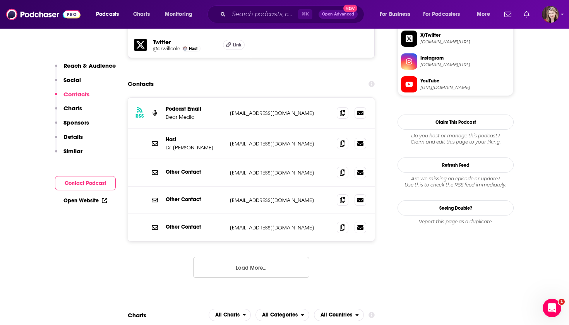
scroll to position [701, 0]
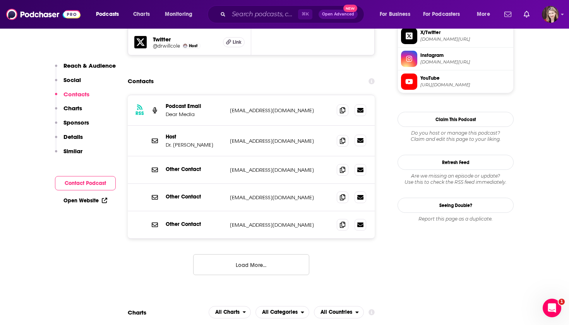
click at [360, 138] on icon at bounding box center [360, 140] width 6 height 5
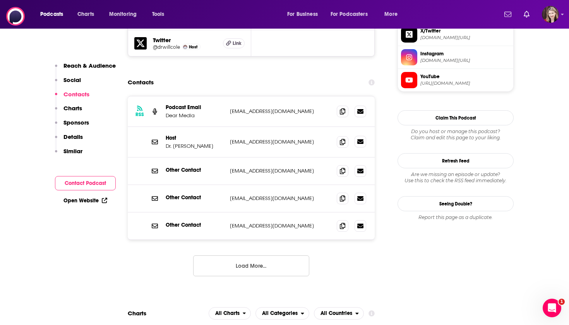
scroll to position [0, 0]
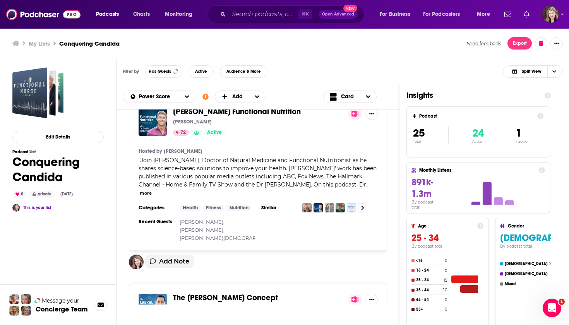
scroll to position [47, 0]
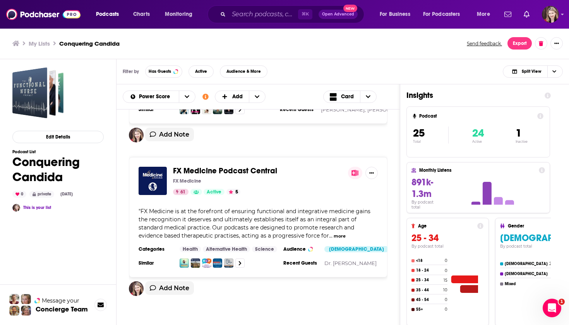
scroll to position [649, 0]
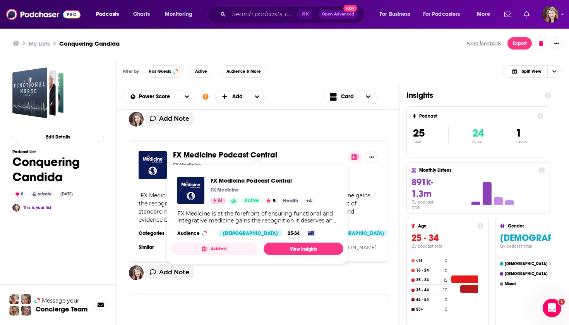
click at [187, 150] on span "FX Medicine Podcast Central" at bounding box center [225, 155] width 104 height 10
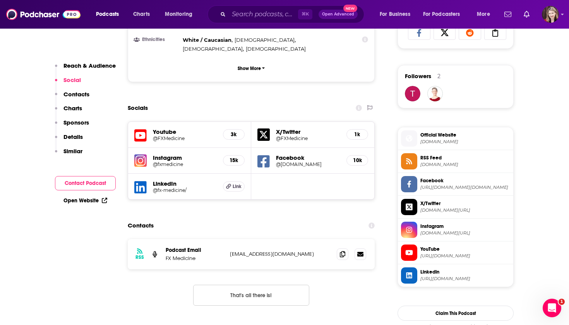
scroll to position [531, 0]
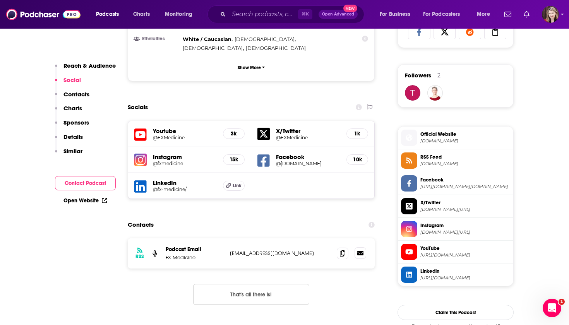
click at [359, 251] on icon at bounding box center [360, 253] width 6 height 5
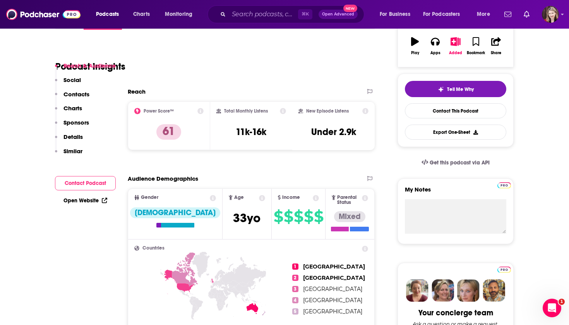
scroll to position [149, 0]
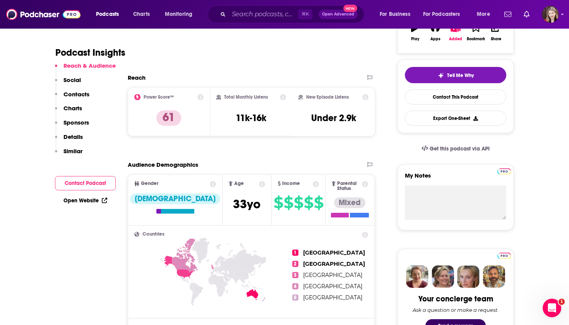
click at [96, 200] on link "Open Website" at bounding box center [85, 200] width 44 height 7
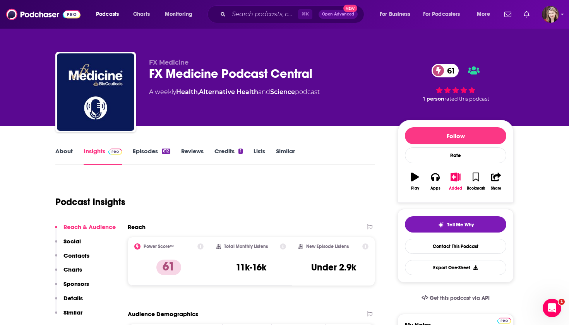
scroll to position [0, 0]
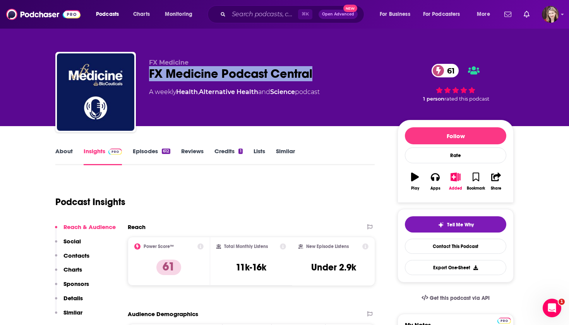
drag, startPoint x: 149, startPoint y: 72, endPoint x: 339, endPoint y: 77, distance: 190.5
click at [339, 77] on div "FX Medicine Podcast Central 61" at bounding box center [267, 73] width 236 height 15
copy h2 "FX Medicine Podcast Central"
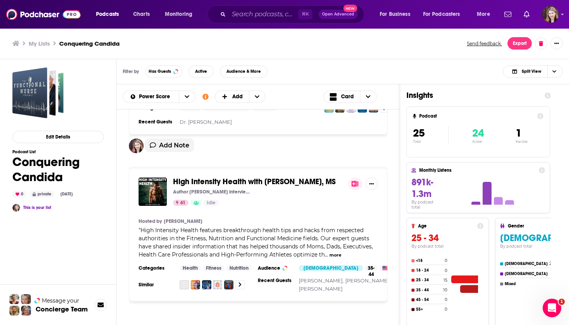
scroll to position [778, 0]
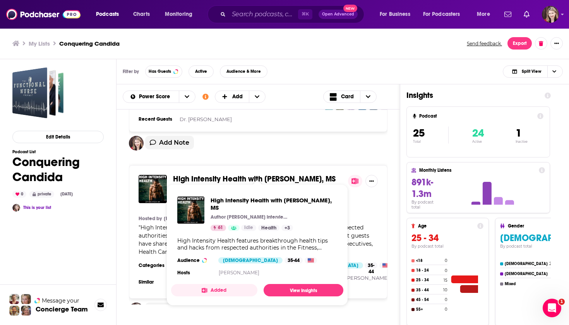
click at [204, 177] on span "High Intensity Health with [PERSON_NAME], MS" at bounding box center [254, 179] width 163 height 10
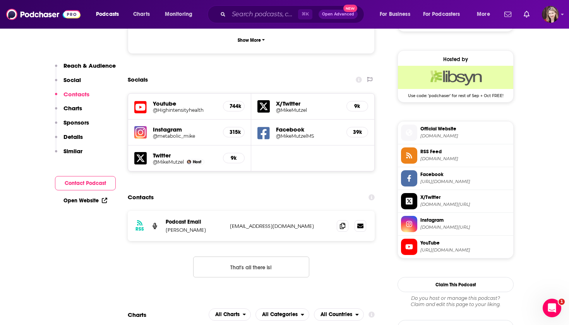
scroll to position [625, 0]
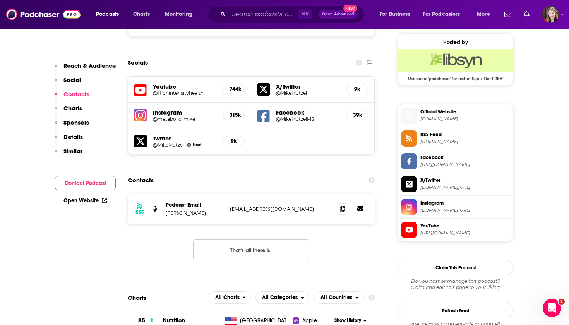
click at [361, 206] on icon at bounding box center [360, 208] width 6 height 5
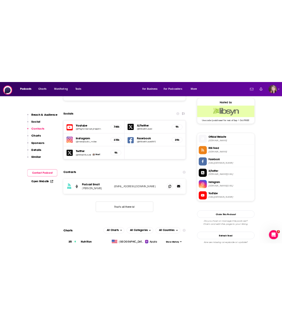
scroll to position [0, 0]
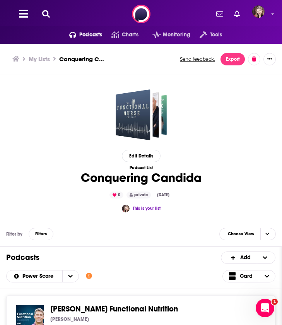
scroll to position [0, 0]
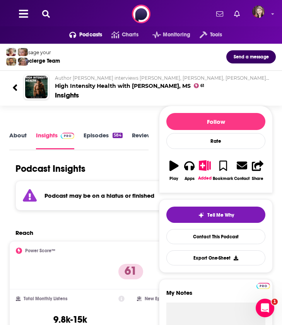
click at [19, 135] on link "About" at bounding box center [17, 140] width 17 height 17
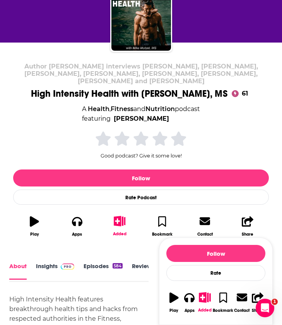
scroll to position [1, 0]
